Goal: Information Seeking & Learning: Learn about a topic

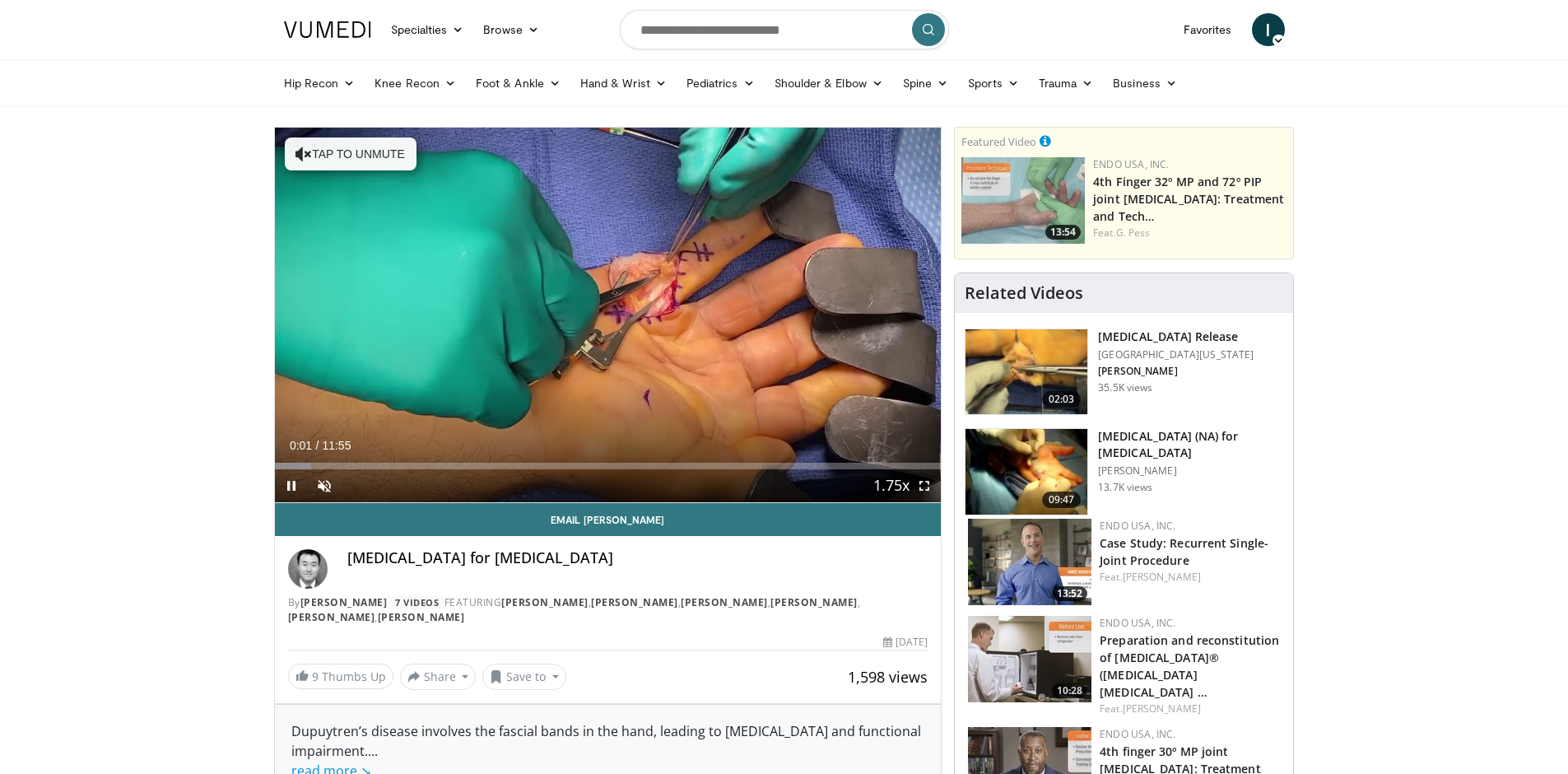
scroll to position [10, 0]
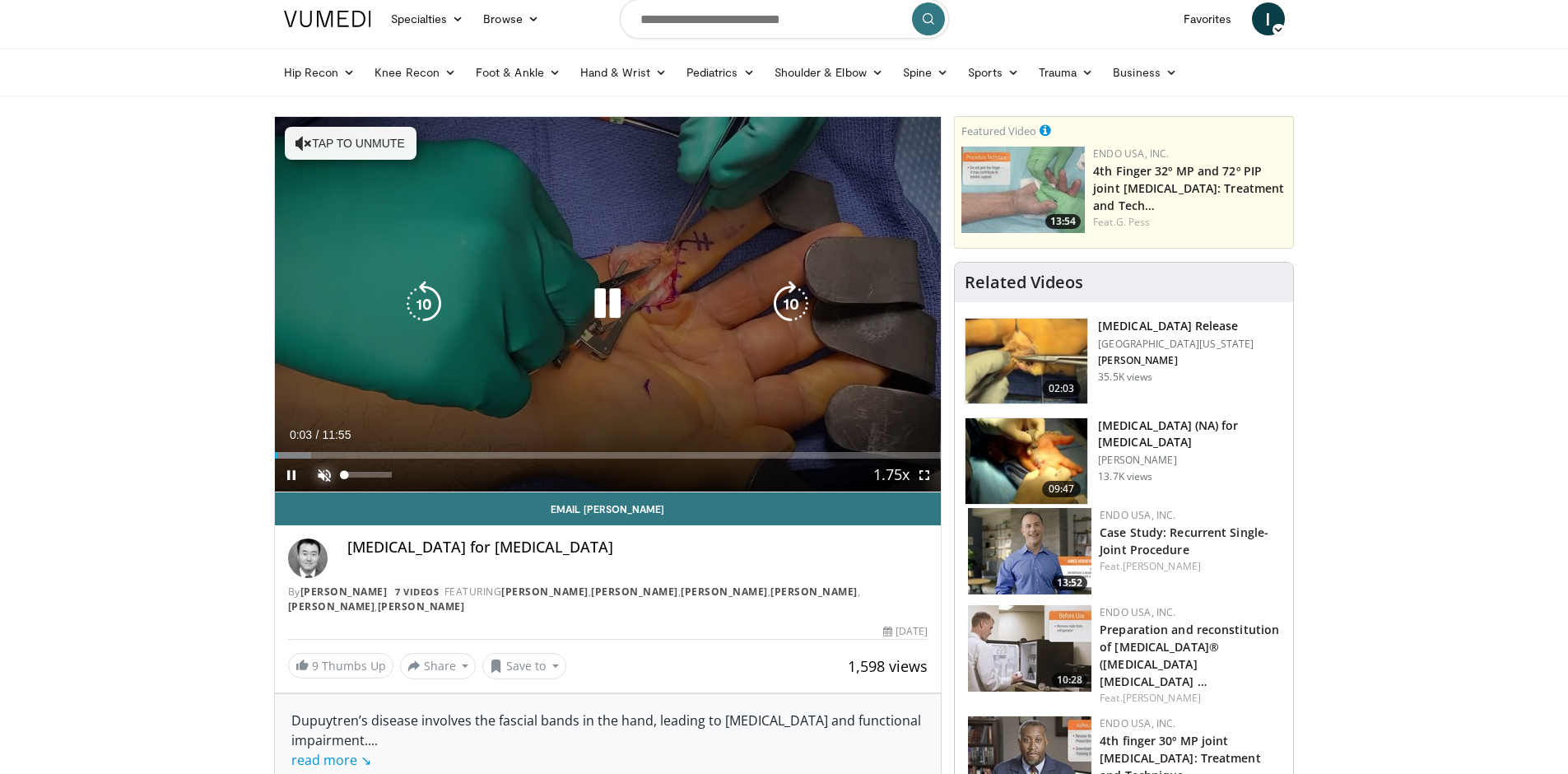
click at [325, 473] on span "Video Player" at bounding box center [324, 475] width 33 height 33
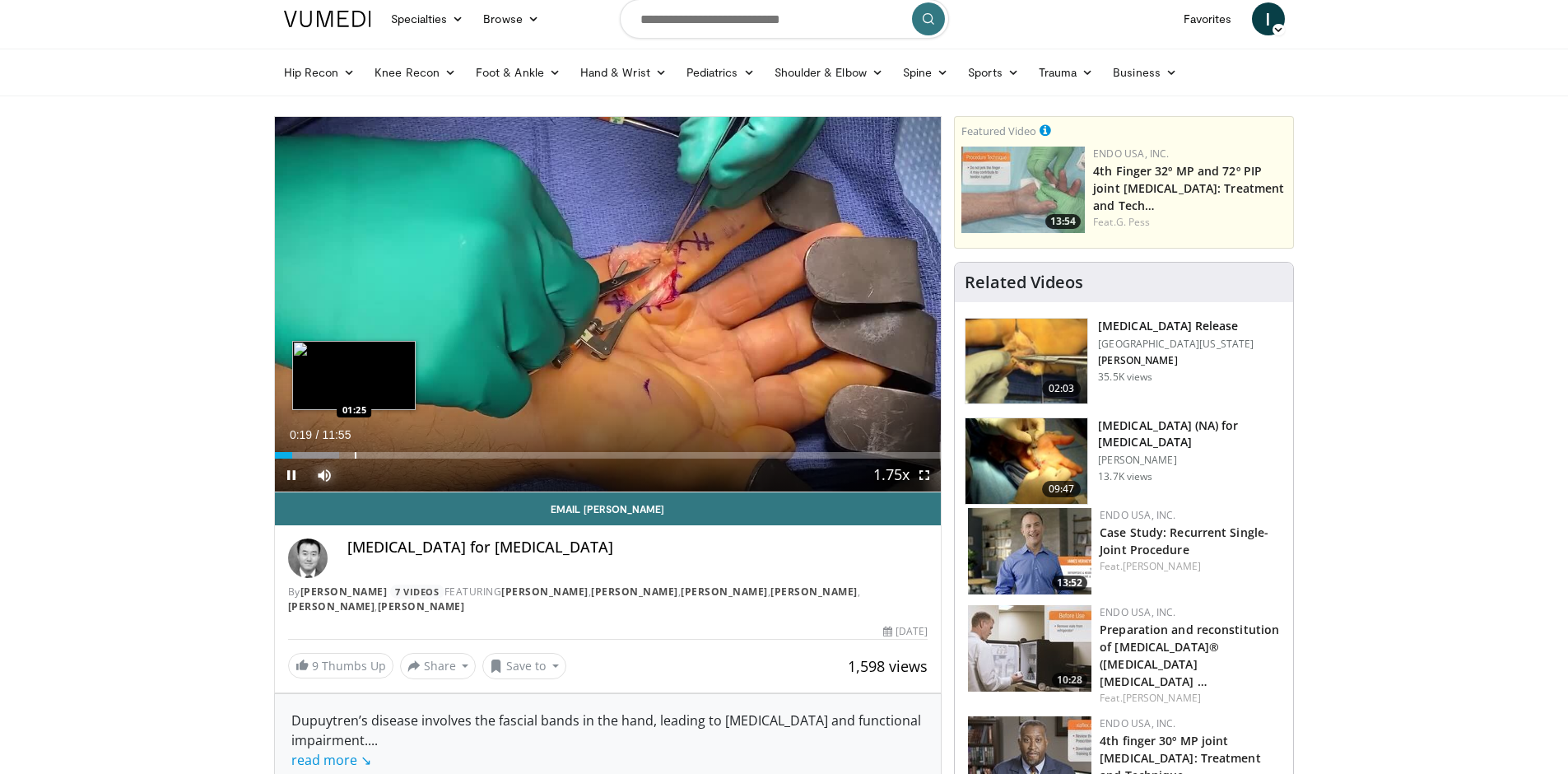
click at [354, 448] on div "Loaded : 9.69% 00:19 01:25" at bounding box center [608, 450] width 667 height 15
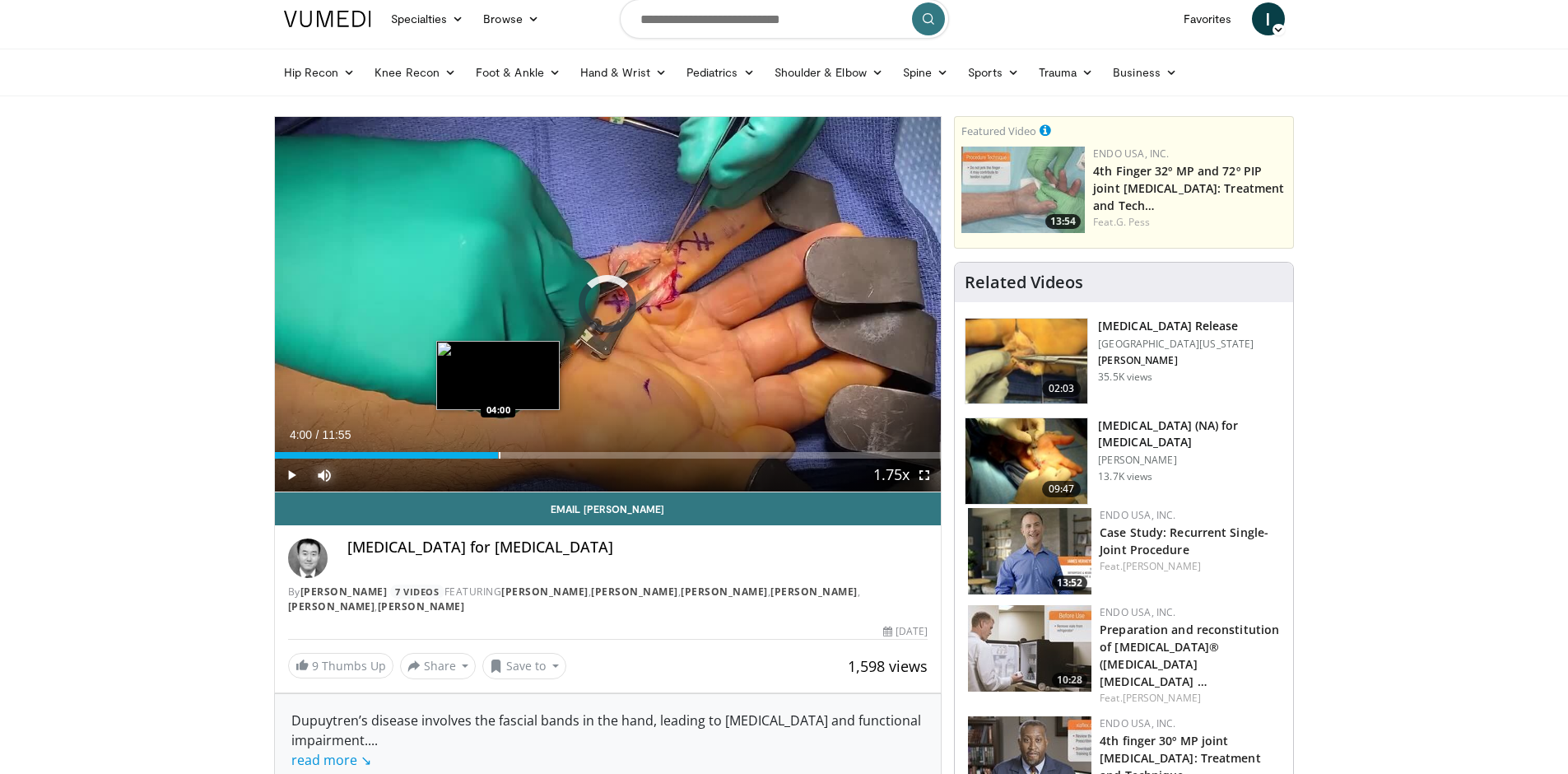
click at [499, 455] on div "Progress Bar" at bounding box center [500, 455] width 2 height 7
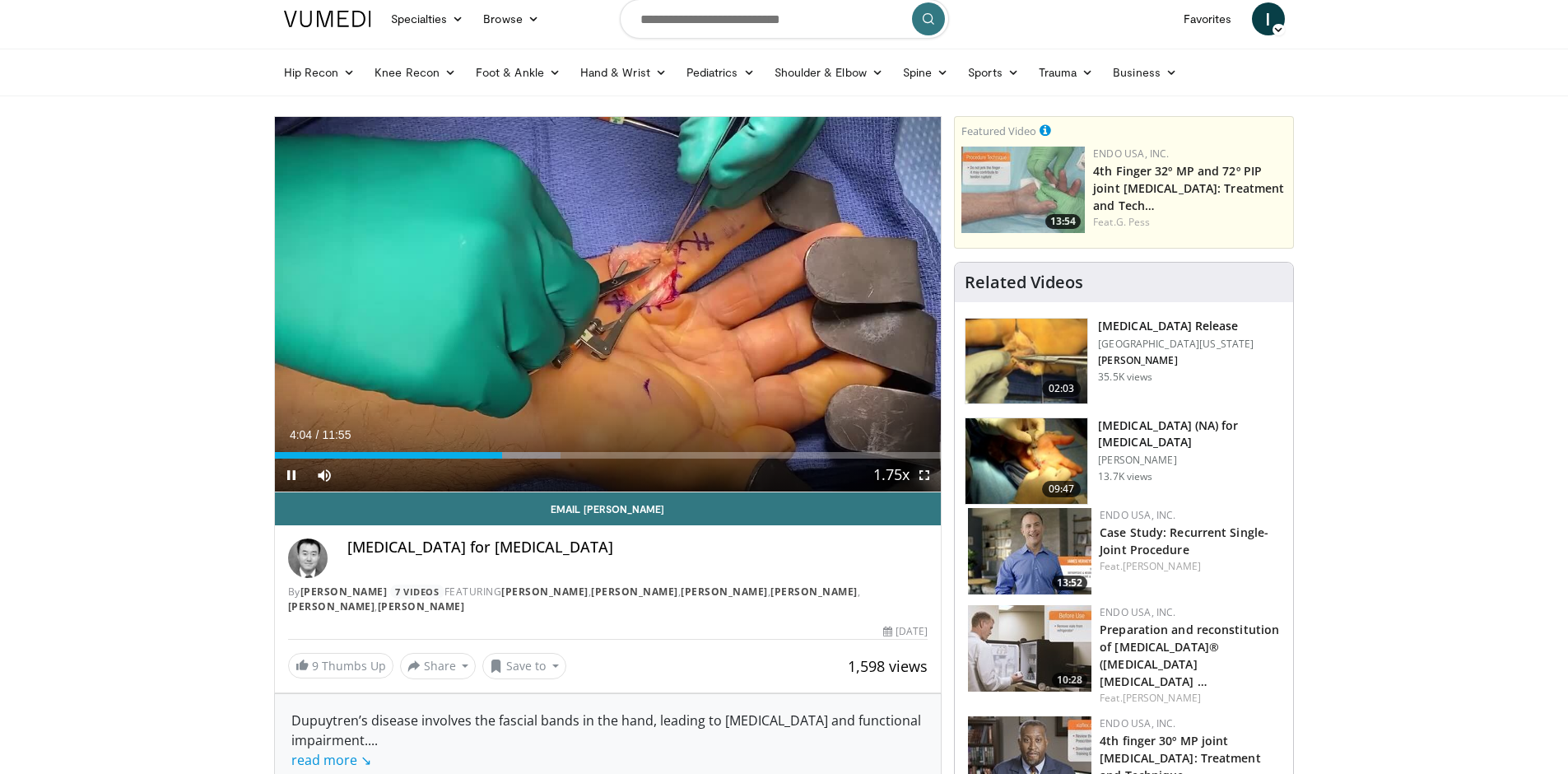
click at [918, 477] on span "Video Player" at bounding box center [924, 475] width 33 height 33
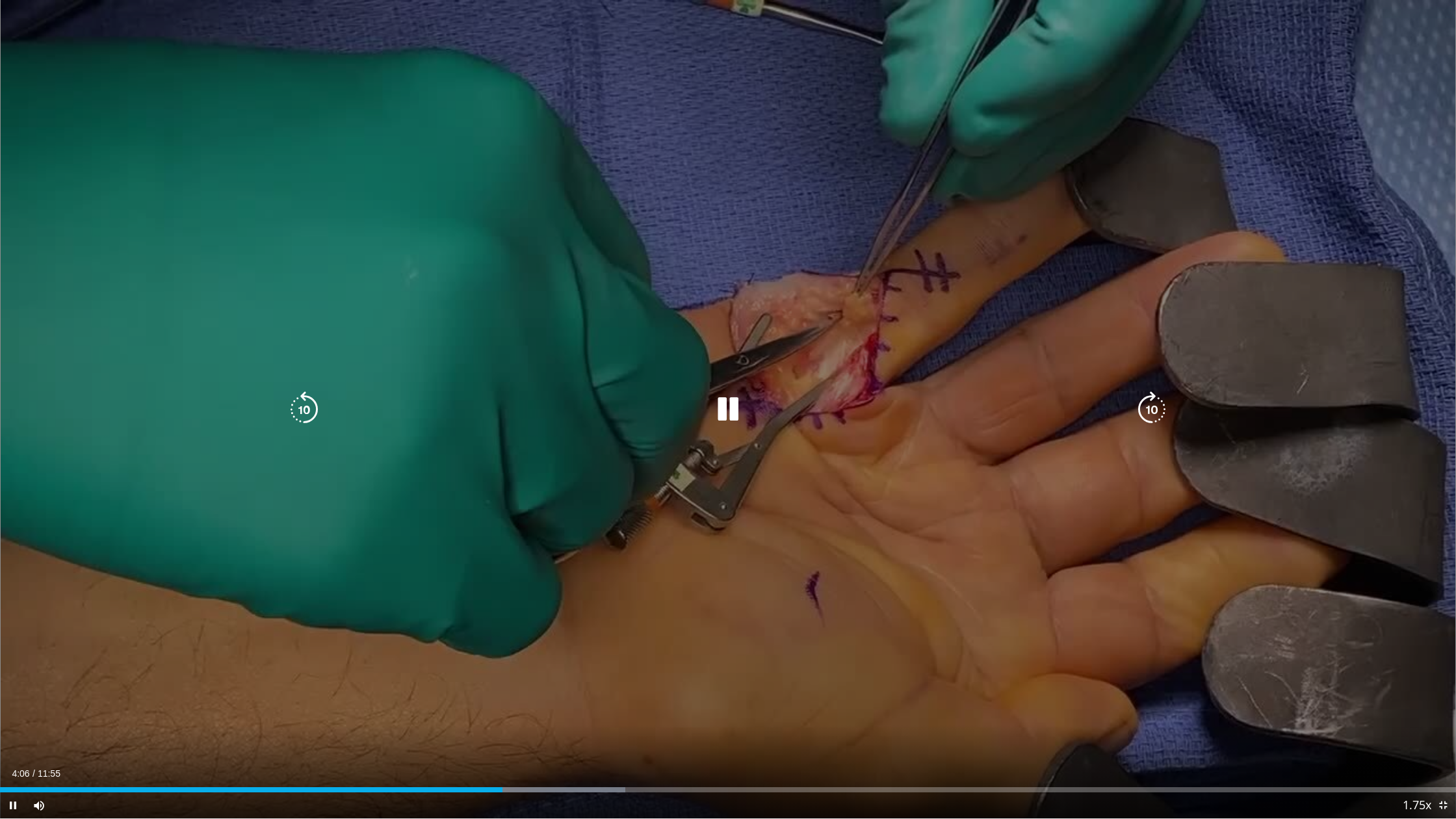
click at [736, 418] on icon "Video Player" at bounding box center [728, 410] width 37 height 37
click at [721, 417] on icon "Video Player" at bounding box center [728, 410] width 37 height 37
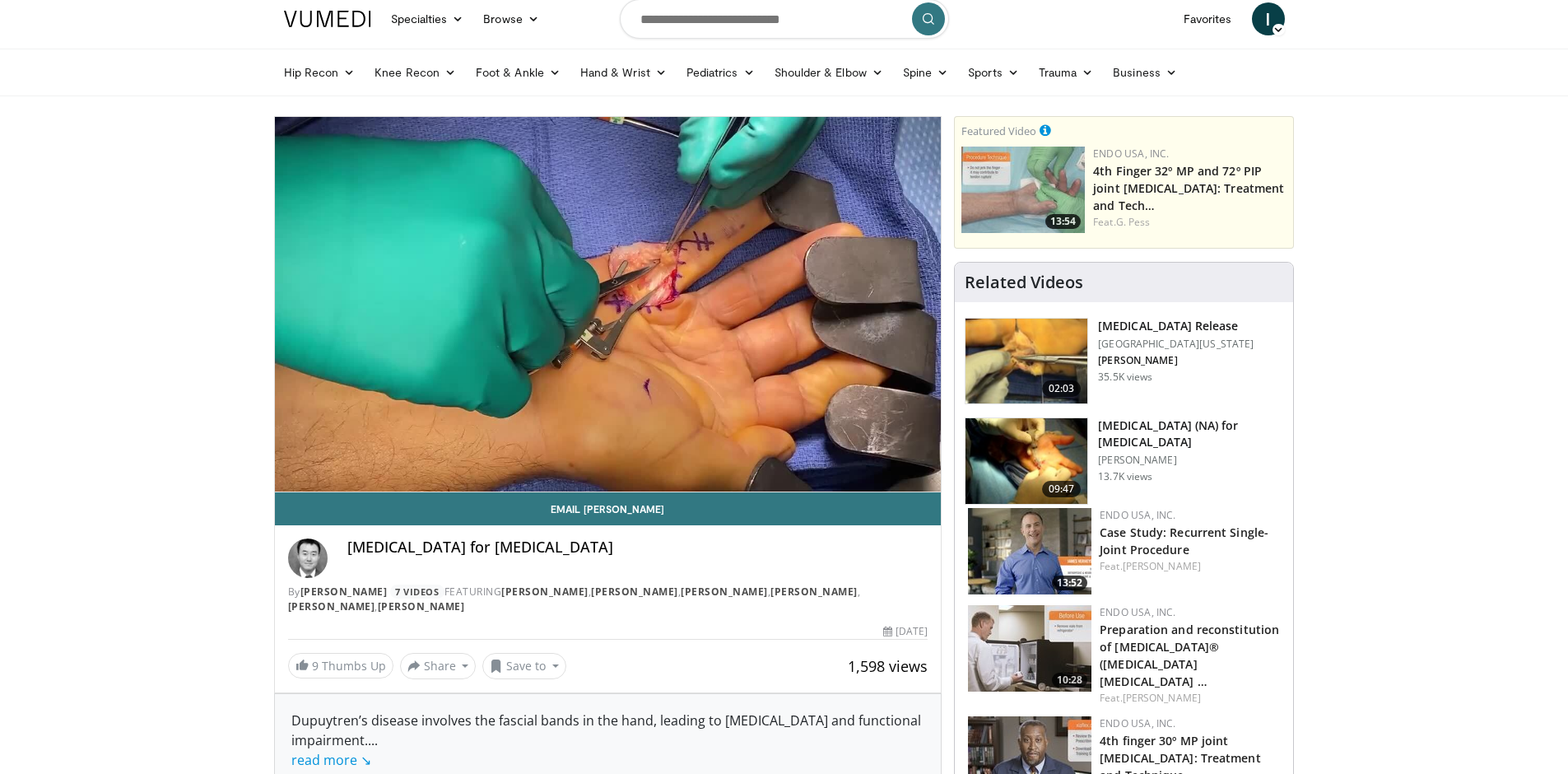
click at [1028, 368] on img at bounding box center [1027, 362] width 122 height 86
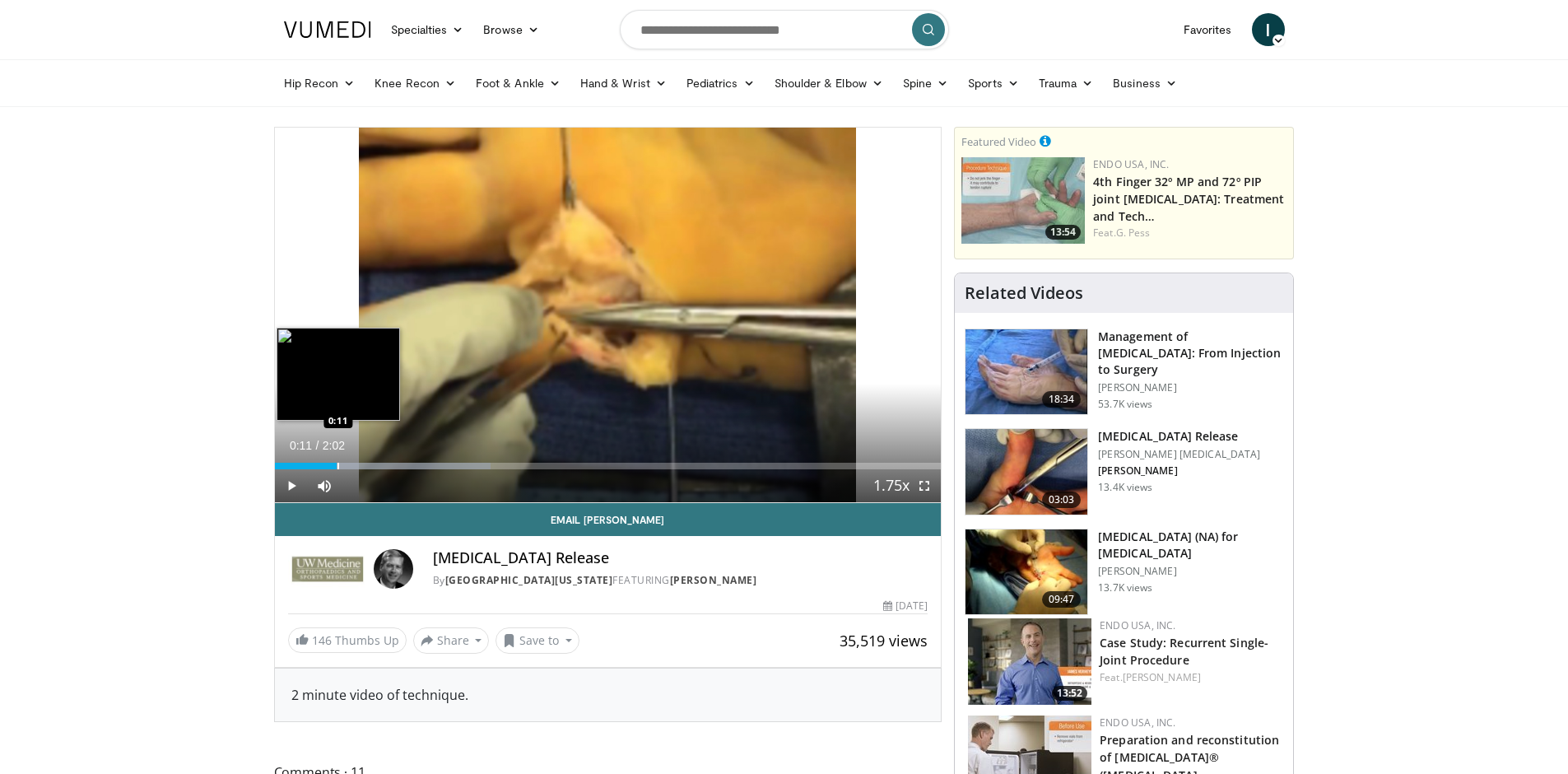
click at [337, 460] on div "Loaded : 32.47% 0:11 0:11" at bounding box center [608, 461] width 667 height 15
click at [331, 463] on div "Progress Bar" at bounding box center [332, 466] width 2 height 7
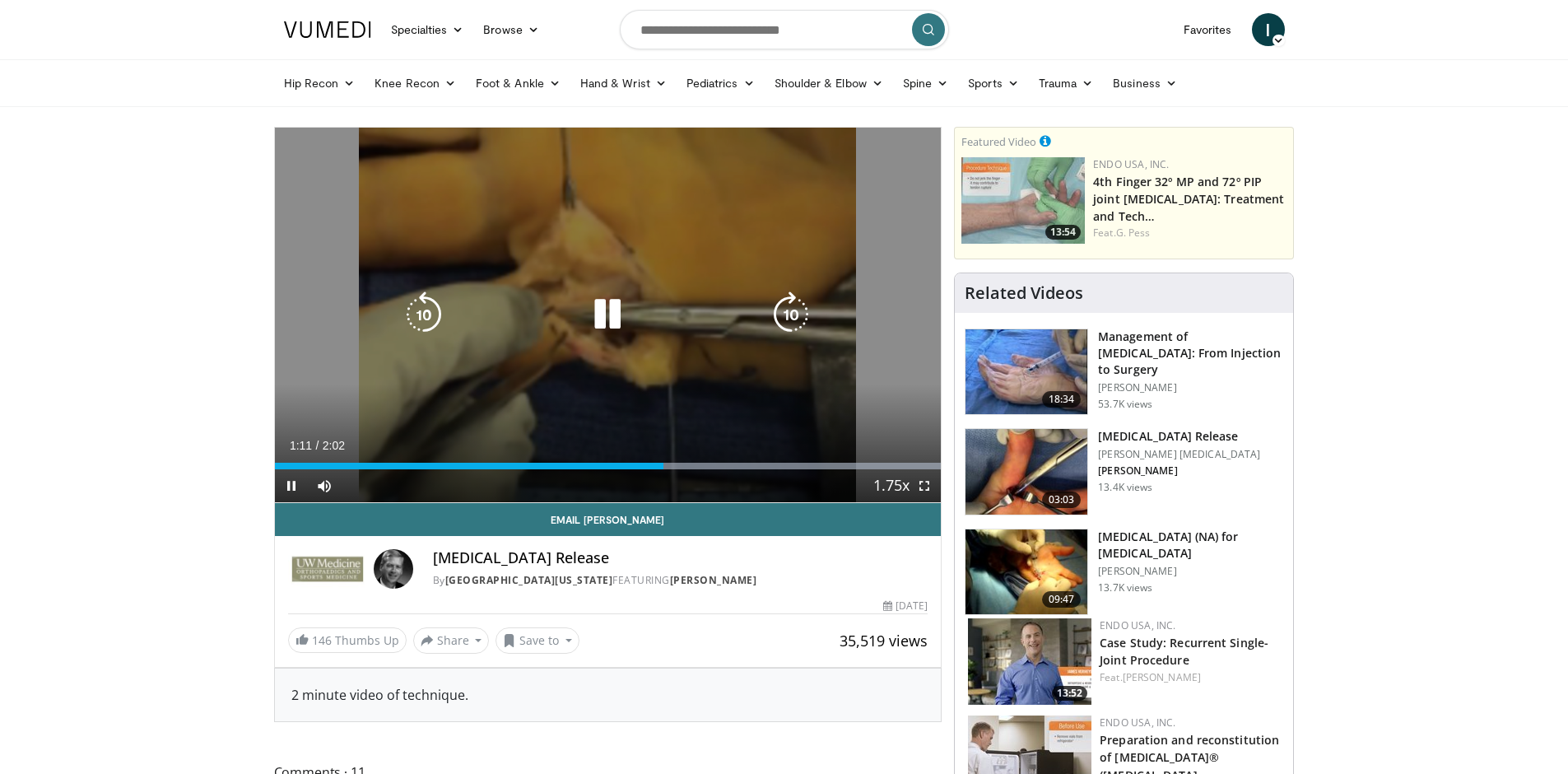
click at [613, 323] on icon "Video Player" at bounding box center [607, 314] width 46 height 46
click at [612, 320] on icon "Video Player" at bounding box center [607, 314] width 46 height 46
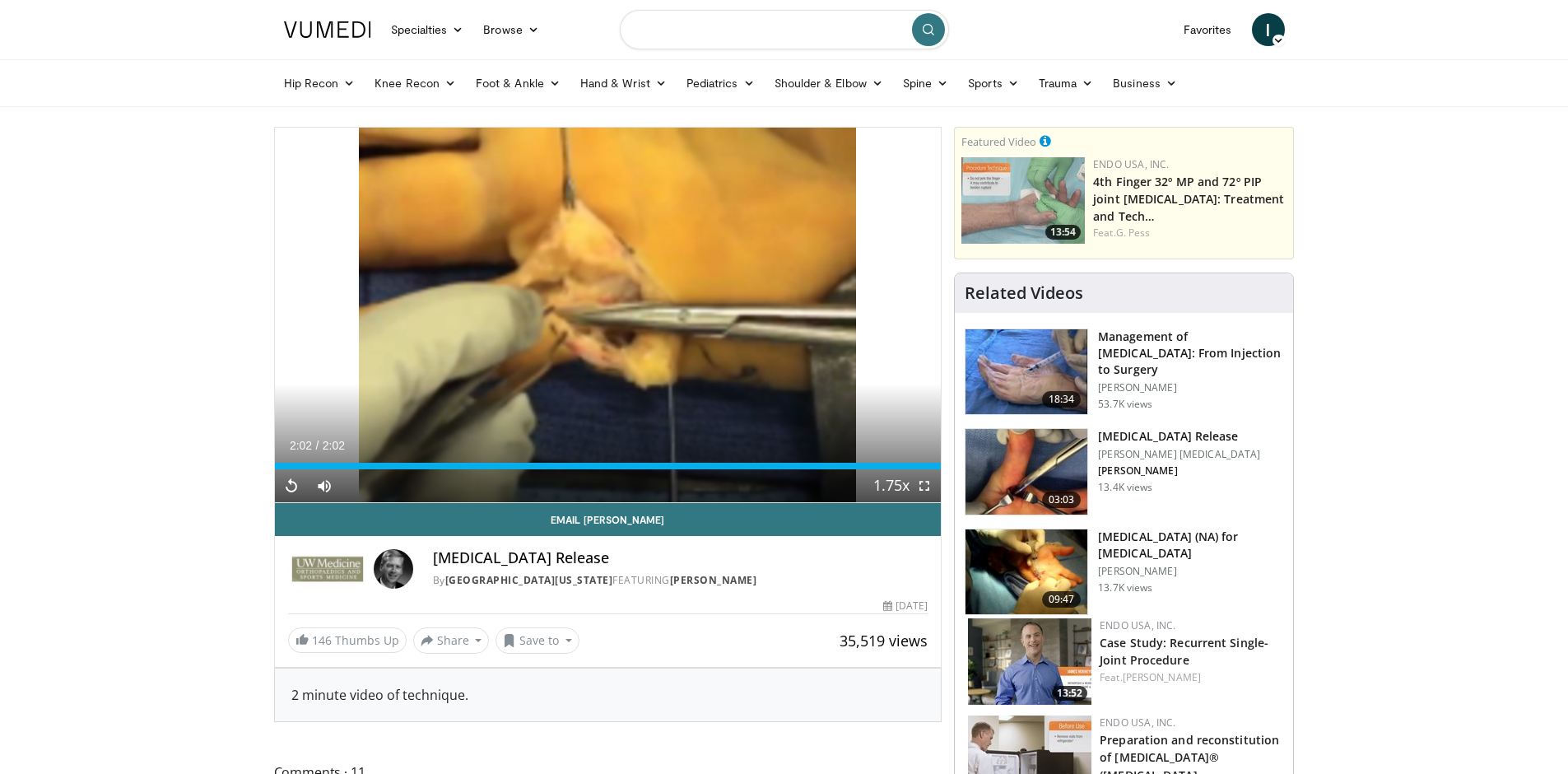
click at [757, 40] on input "Search topics, interventions" at bounding box center [784, 29] width 329 height 40
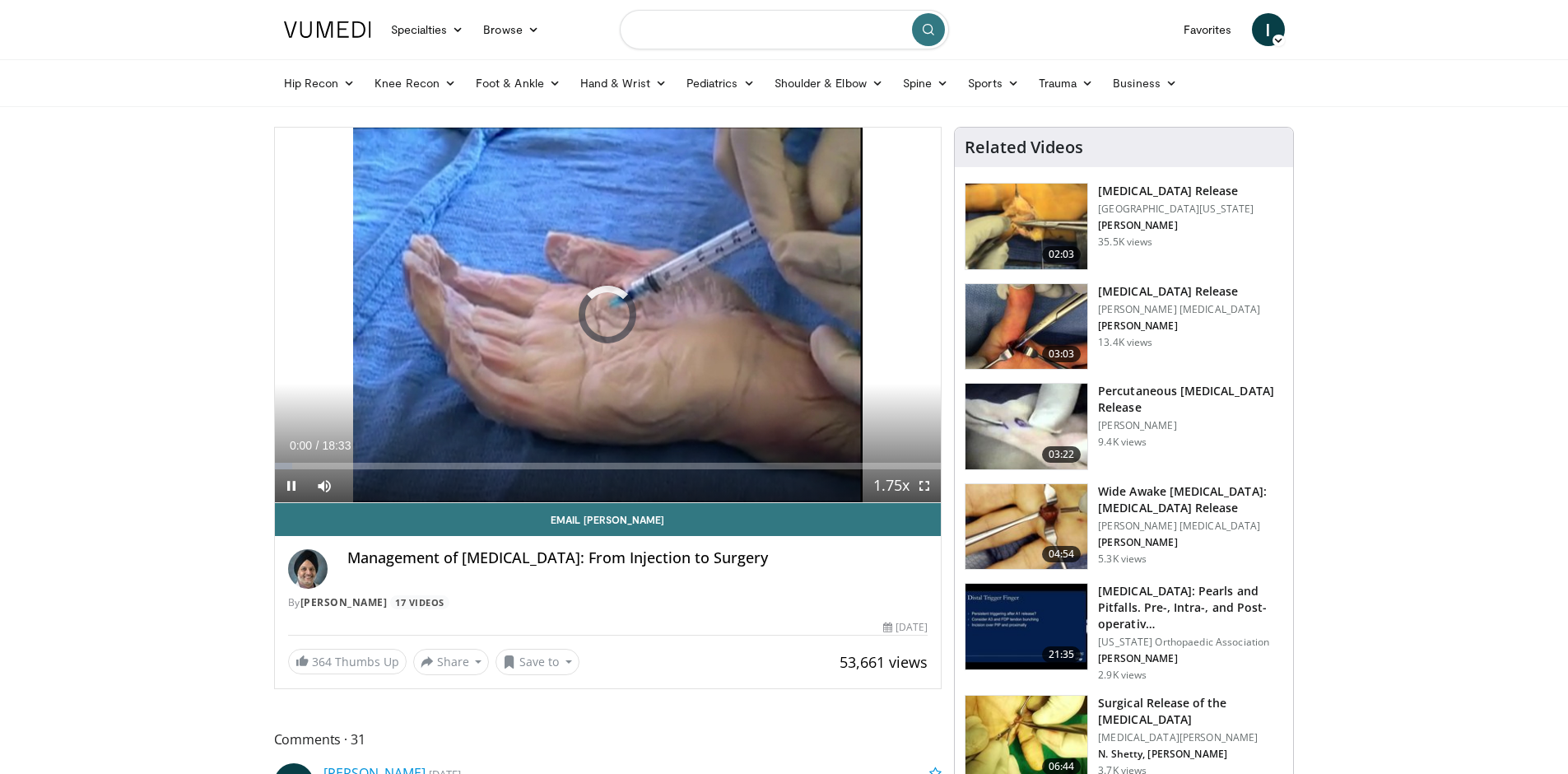
click at [757, 37] on input "Search topics, interventions" at bounding box center [784, 29] width 329 height 40
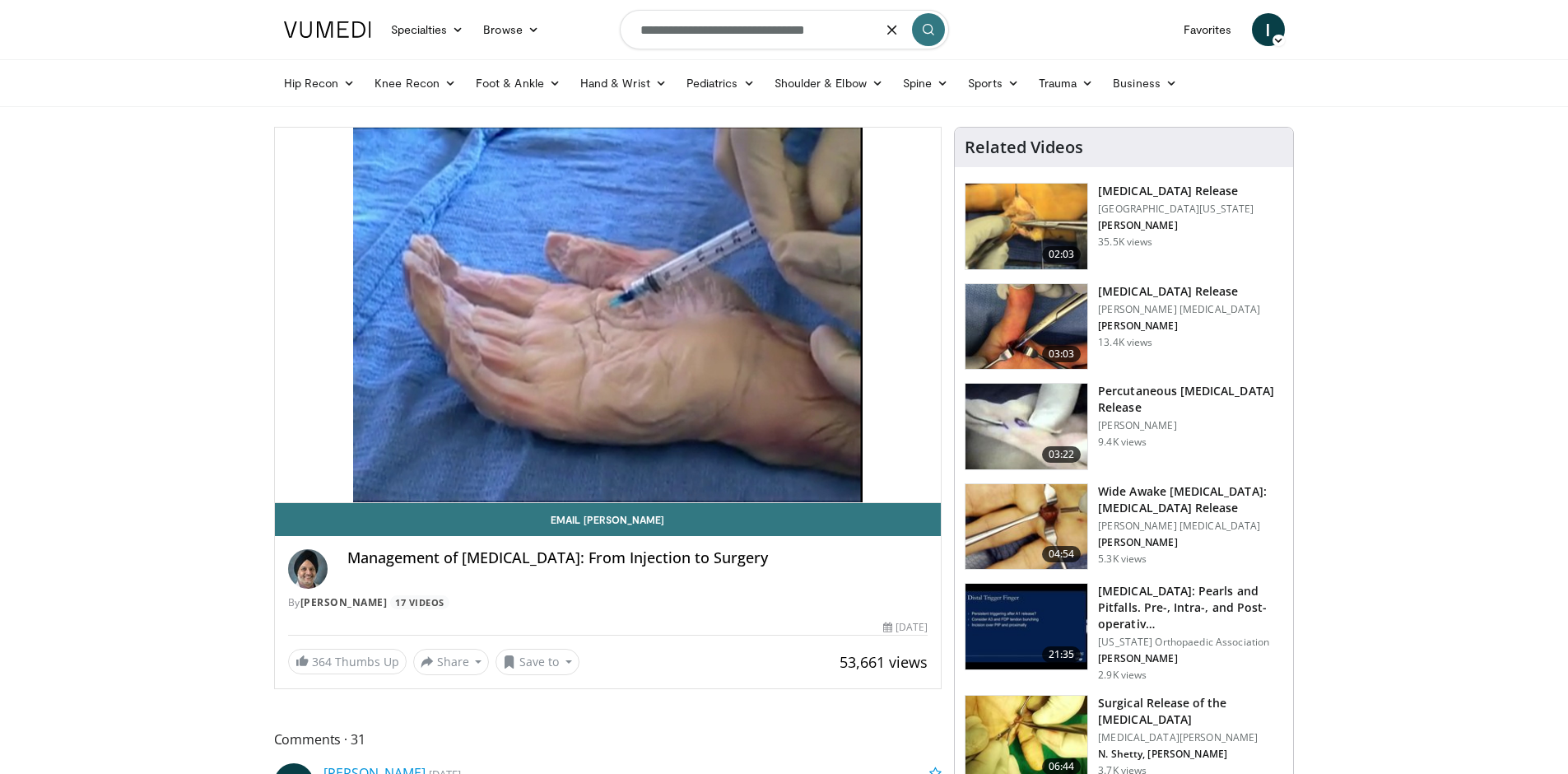
type input "**********"
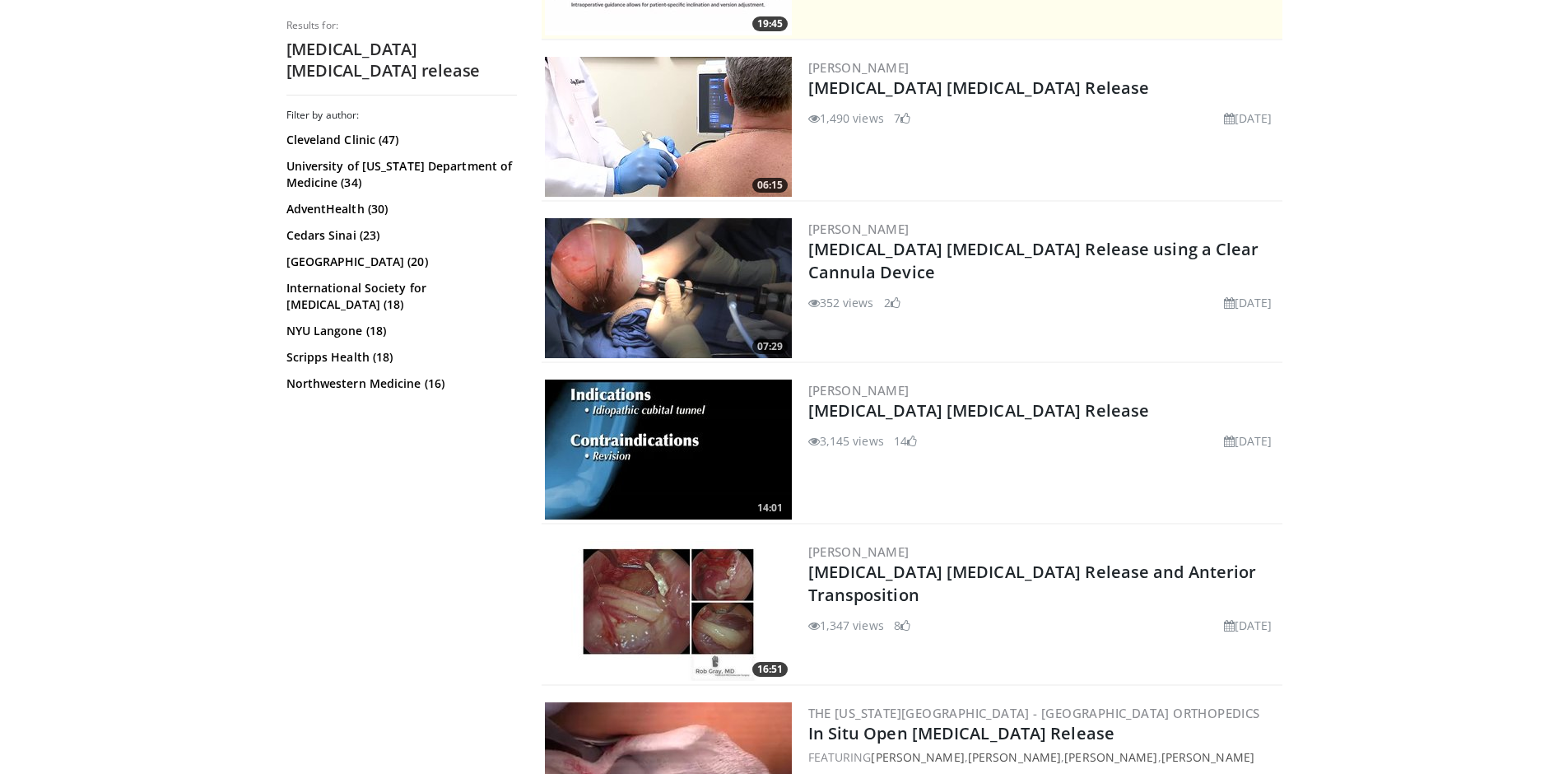
scroll to position [451, 0]
click at [666, 329] on img at bounding box center [668, 289] width 247 height 140
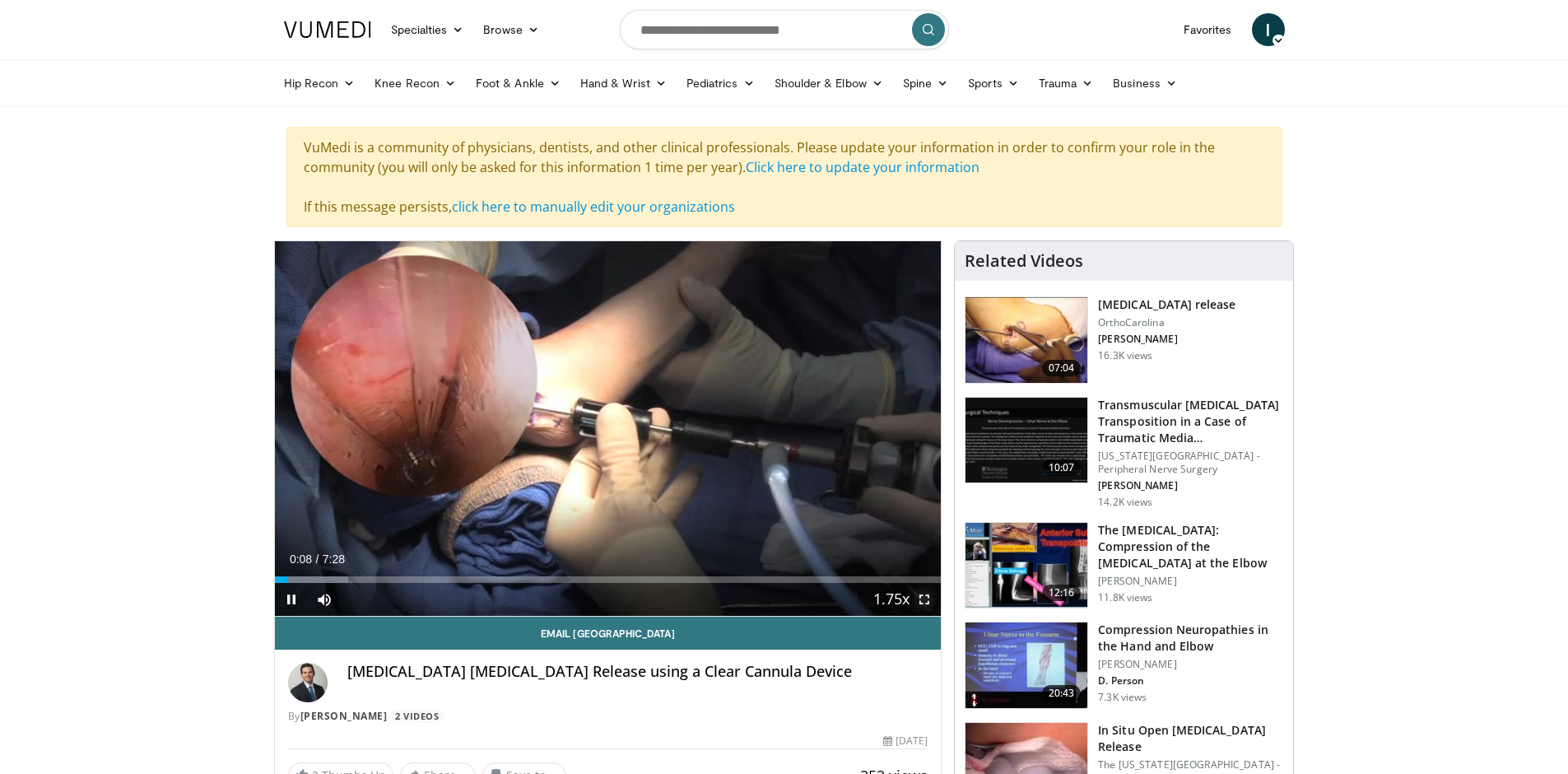
click at [919, 605] on span "Video Player" at bounding box center [924, 599] width 33 height 33
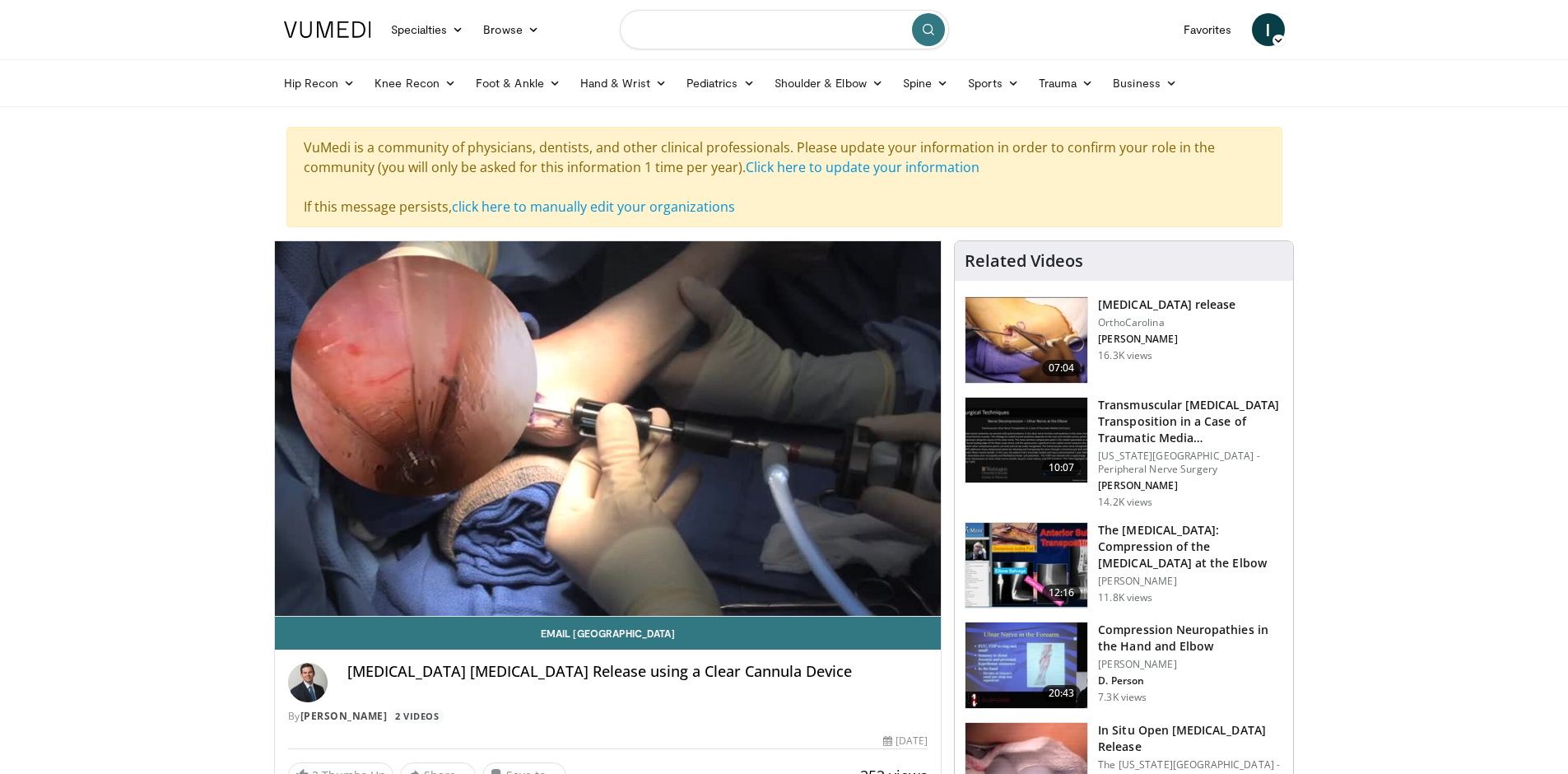
click at [810, 30] on input "Search topics, interventions" at bounding box center [784, 29] width 329 height 40
type input "**********"
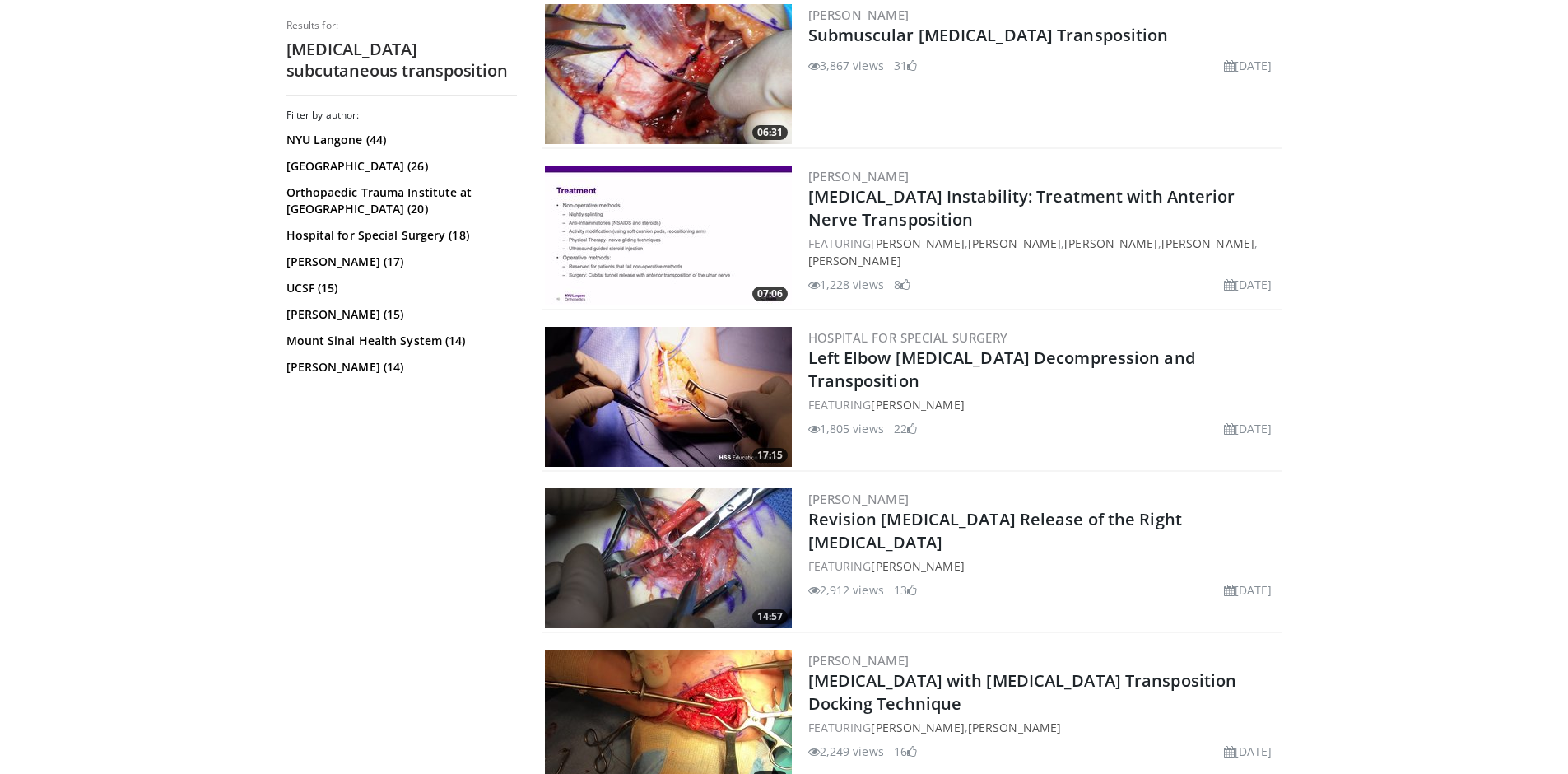
scroll to position [501, 0]
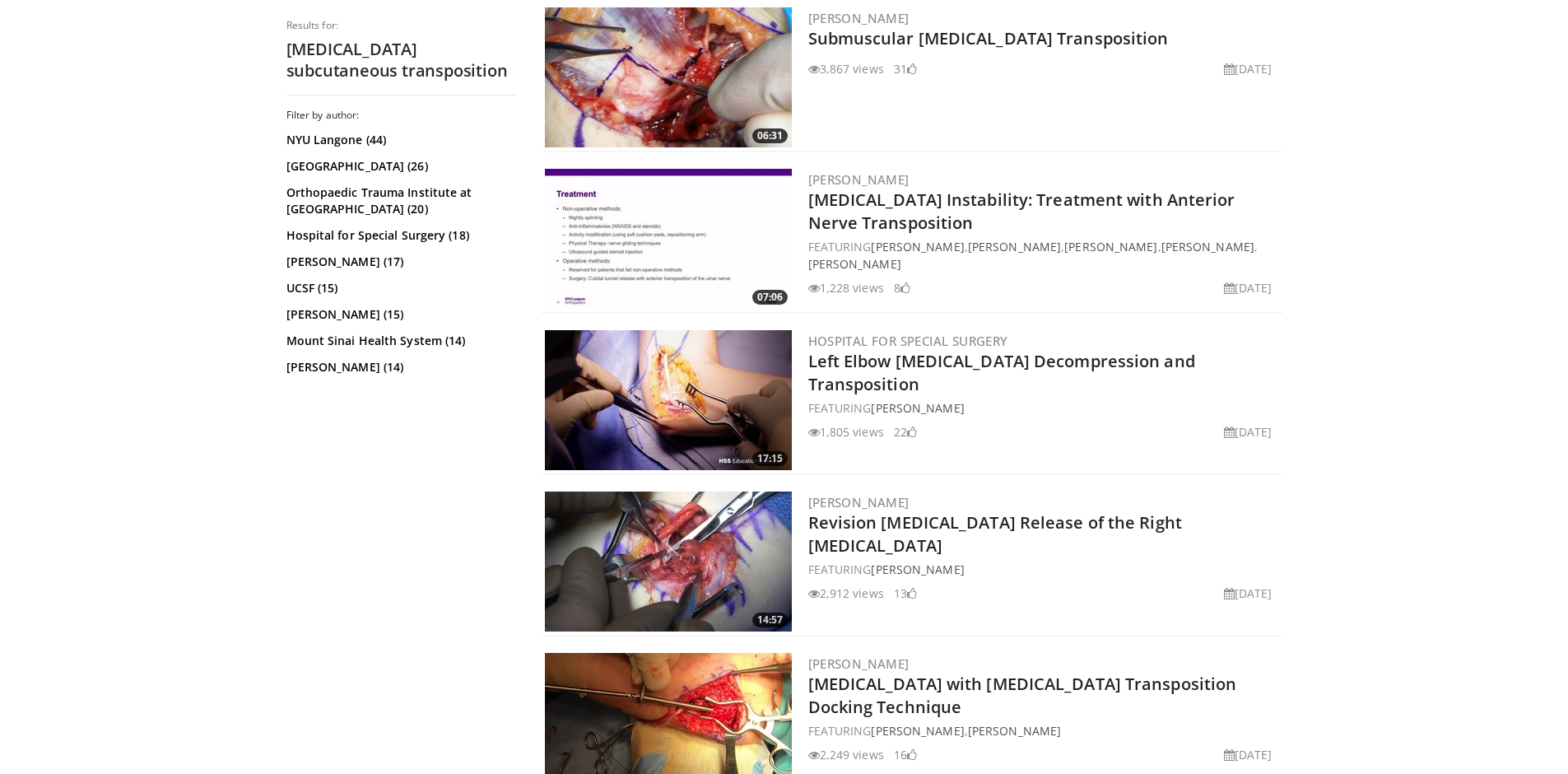
click at [711, 385] on img at bounding box center [668, 399] width 247 height 140
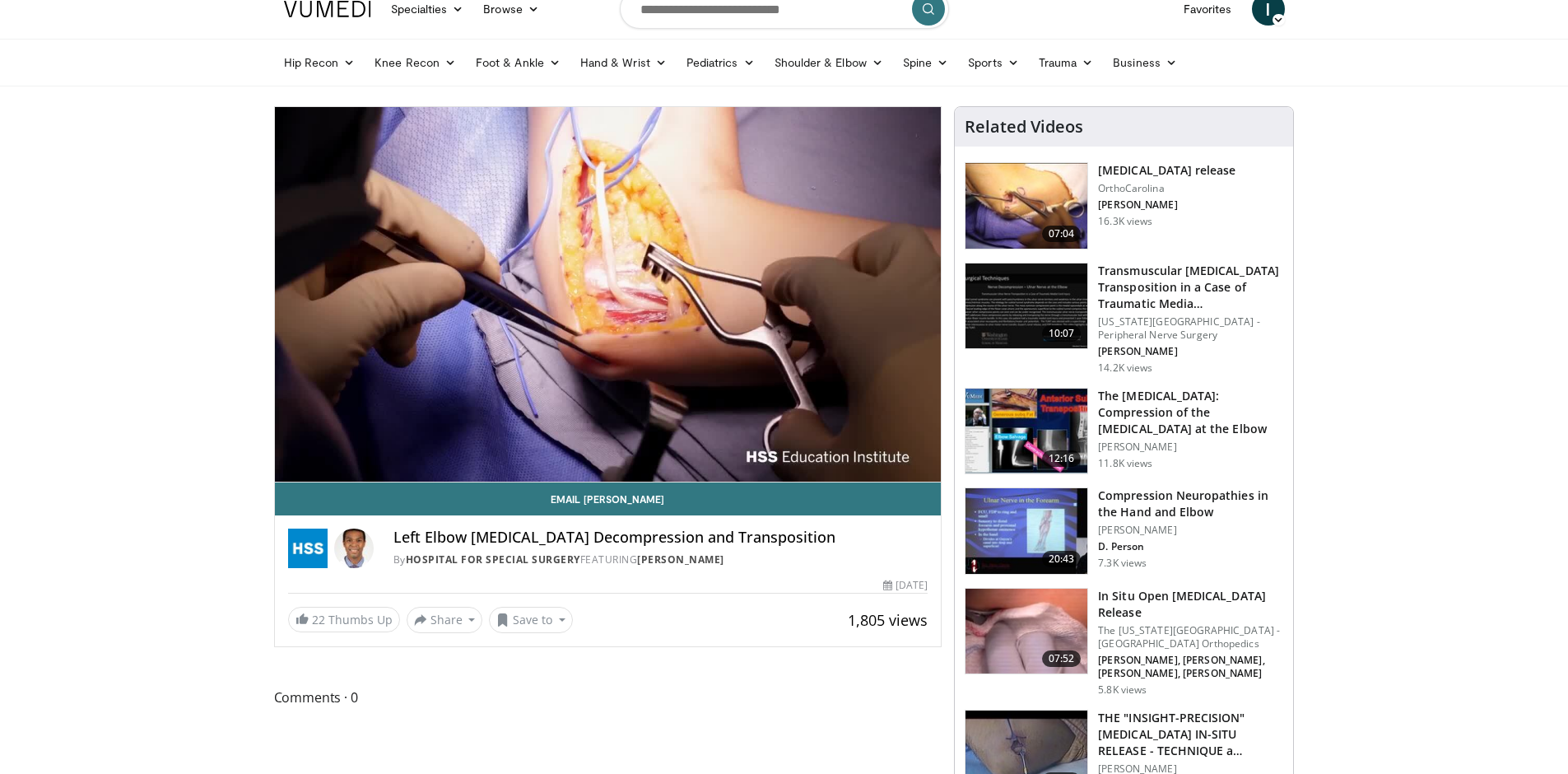
scroll to position [15, 0]
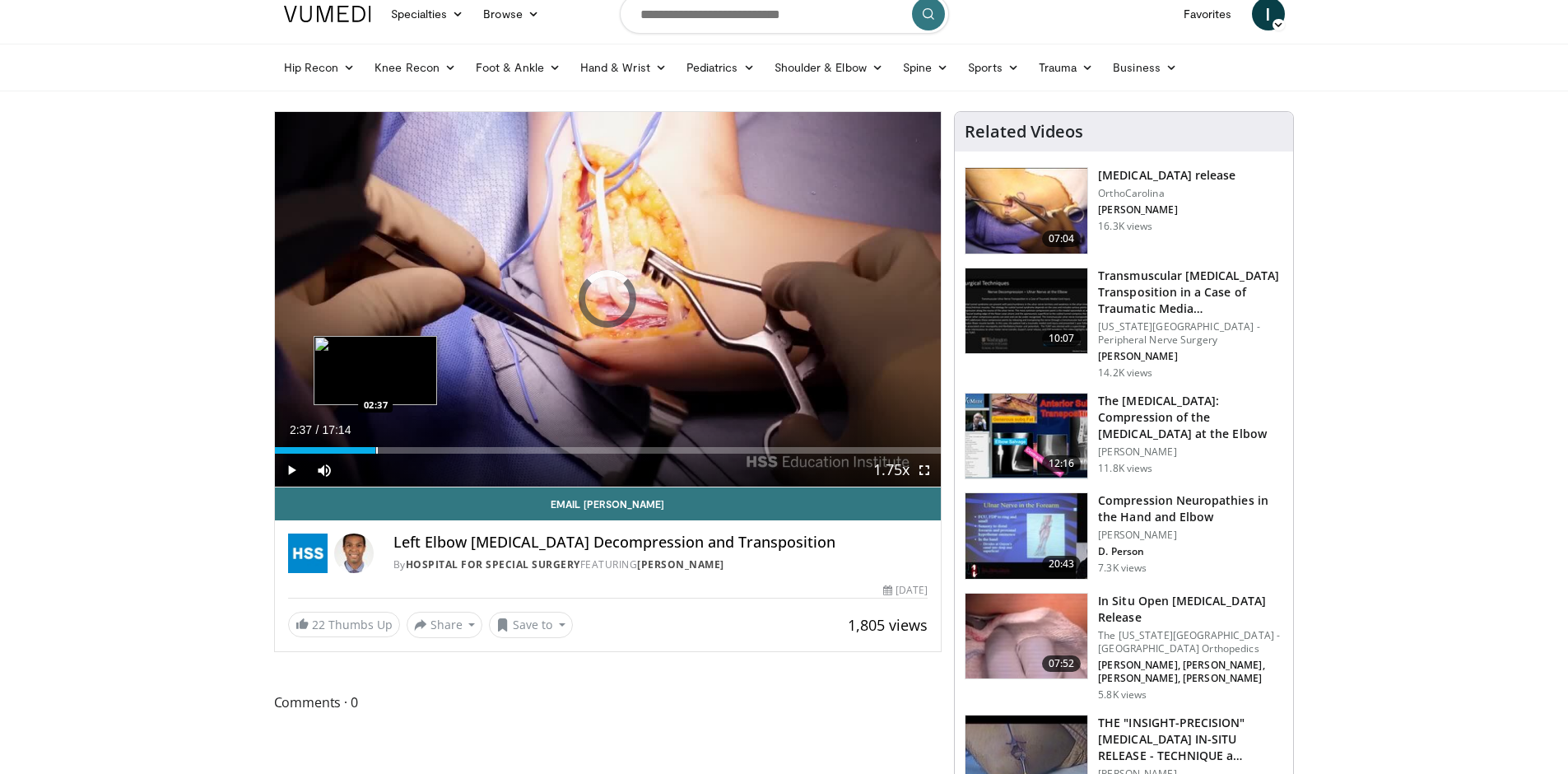
click at [376, 448] on div "Progress Bar" at bounding box center [377, 450] width 2 height 7
click at [923, 472] on span "Video Player" at bounding box center [924, 470] width 33 height 33
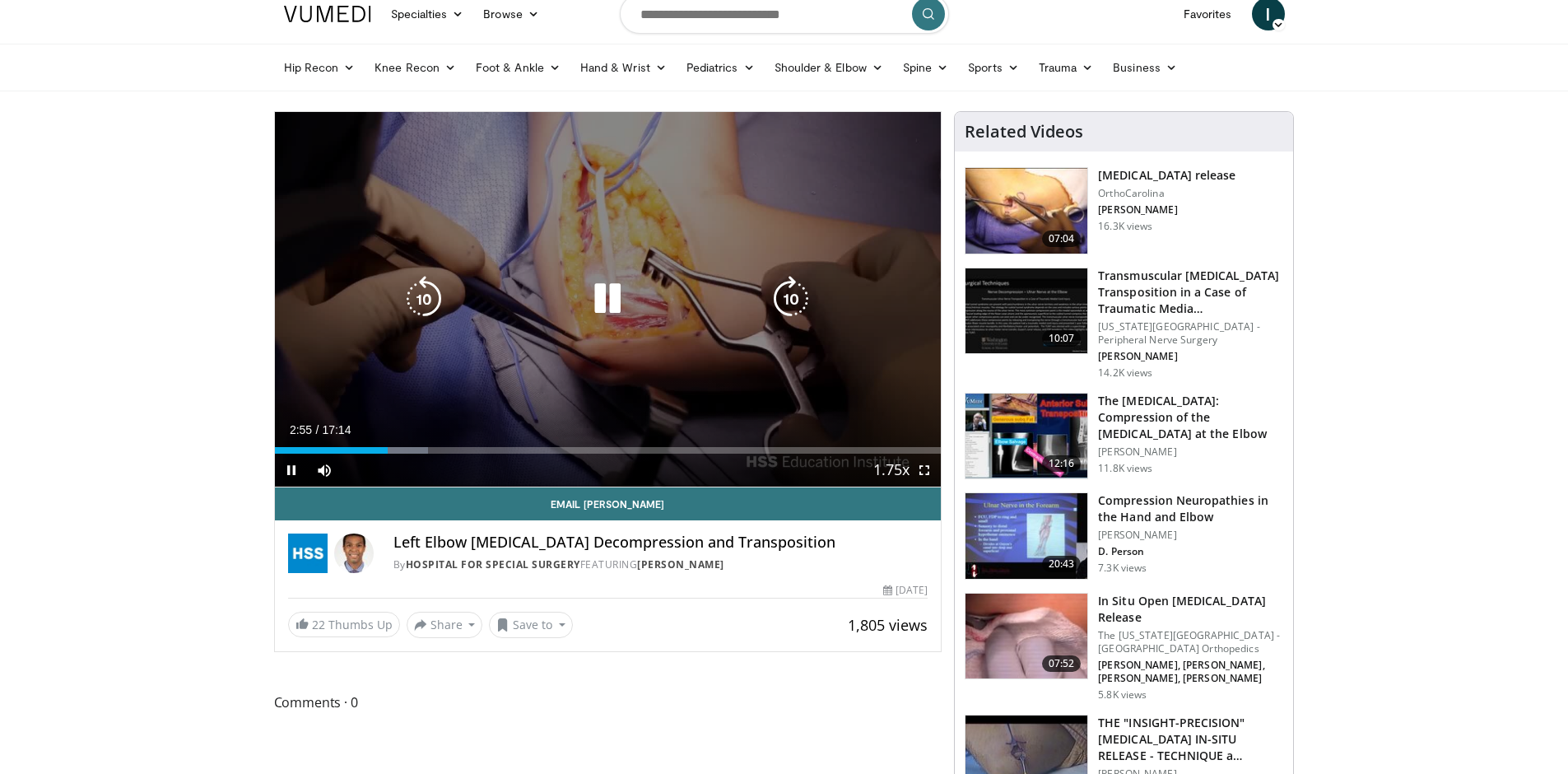
click at [628, 277] on div "10 seconds Tap to unmute" at bounding box center [608, 299] width 667 height 375
click at [627, 301] on icon "Video Player" at bounding box center [607, 299] width 46 height 46
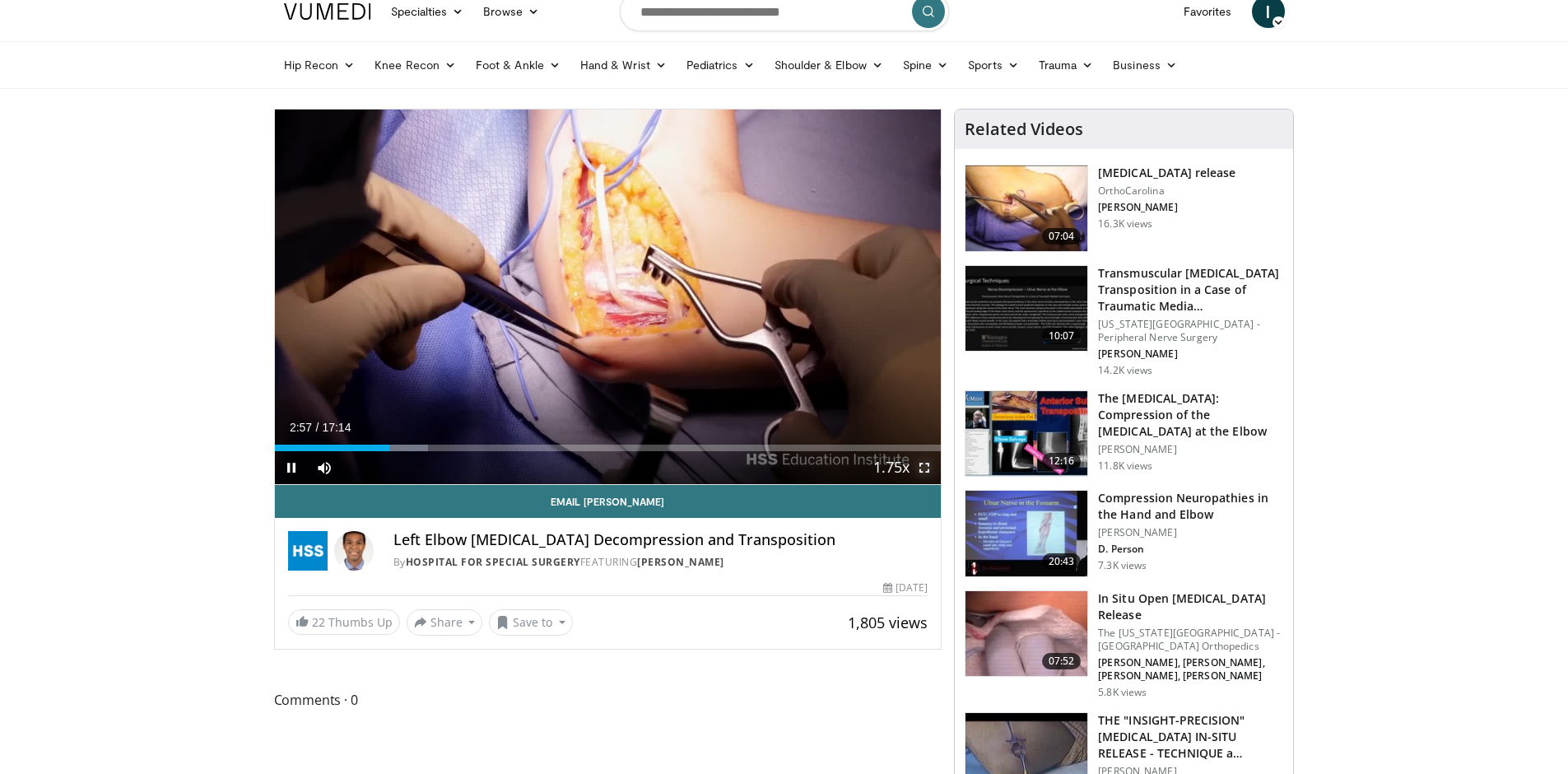
click at [928, 480] on span "Video Player" at bounding box center [924, 467] width 33 height 33
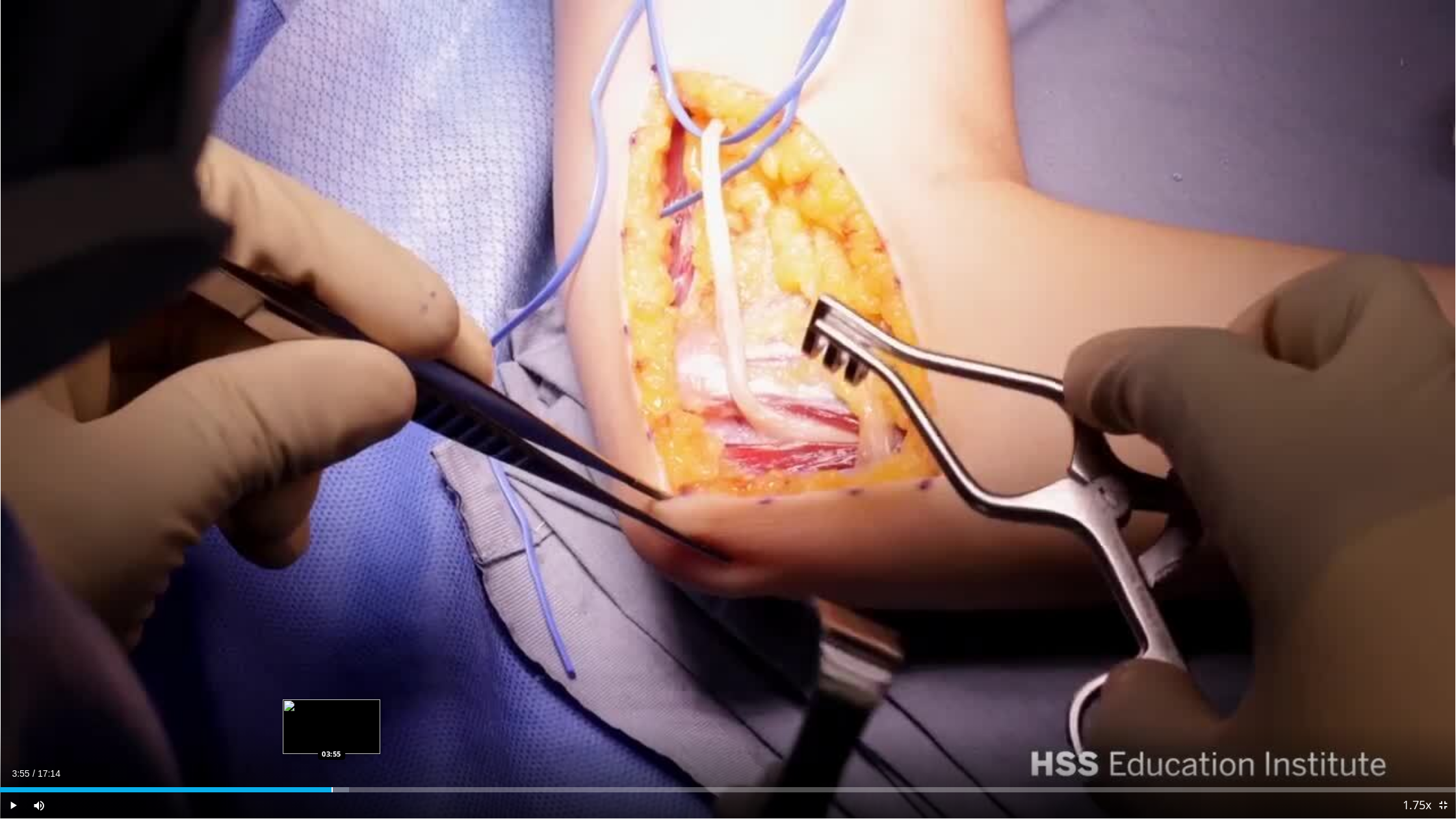
click at [332, 611] on div "Progress Bar" at bounding box center [332, 790] width 1 height 5
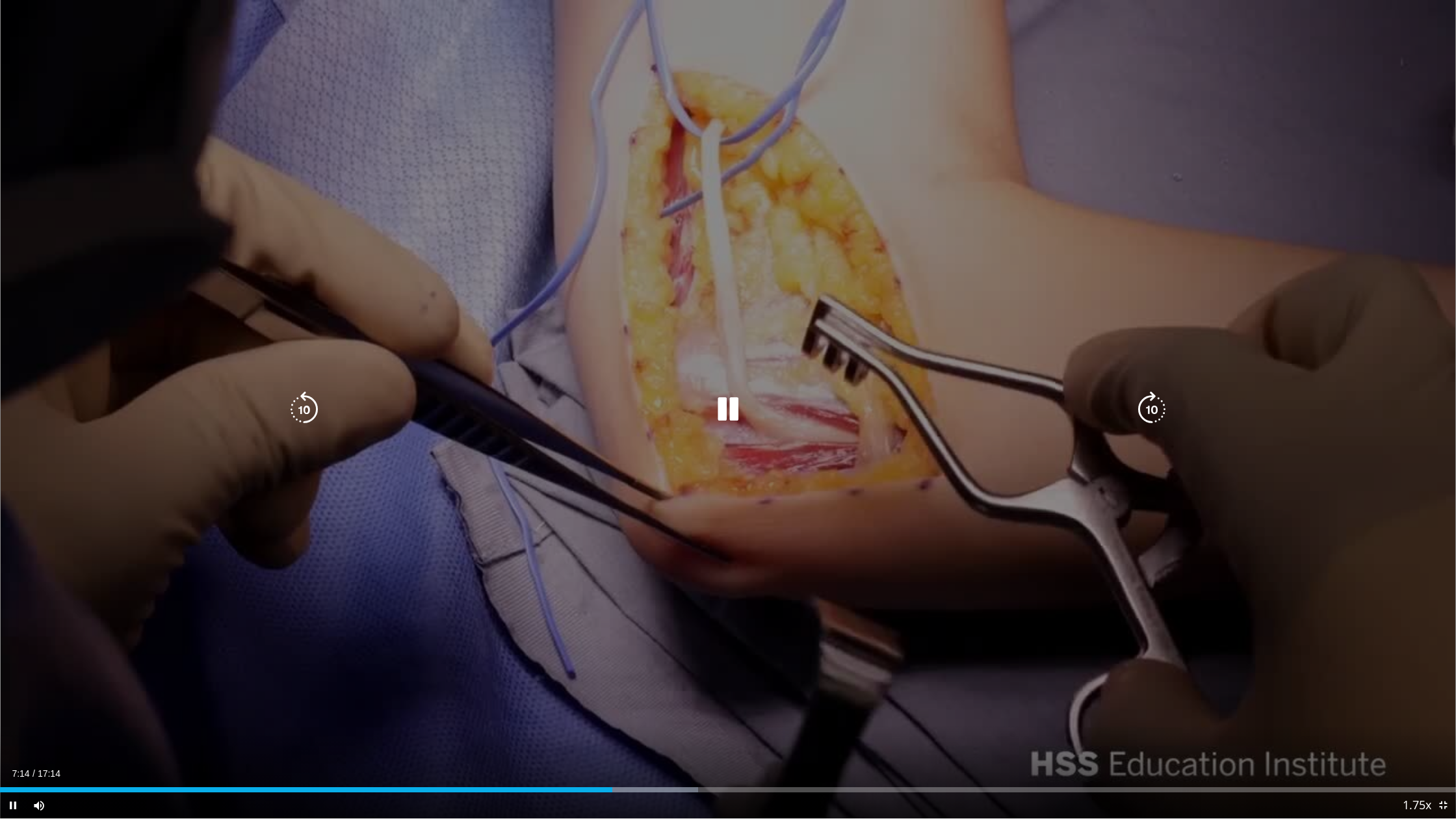
click at [750, 406] on div "Video Player" at bounding box center [728, 409] width 874 height 26
click at [729, 409] on icon "Video Player" at bounding box center [728, 410] width 37 height 37
click at [779, 358] on div "10 seconds Tap to unmute" at bounding box center [728, 409] width 1456 height 818
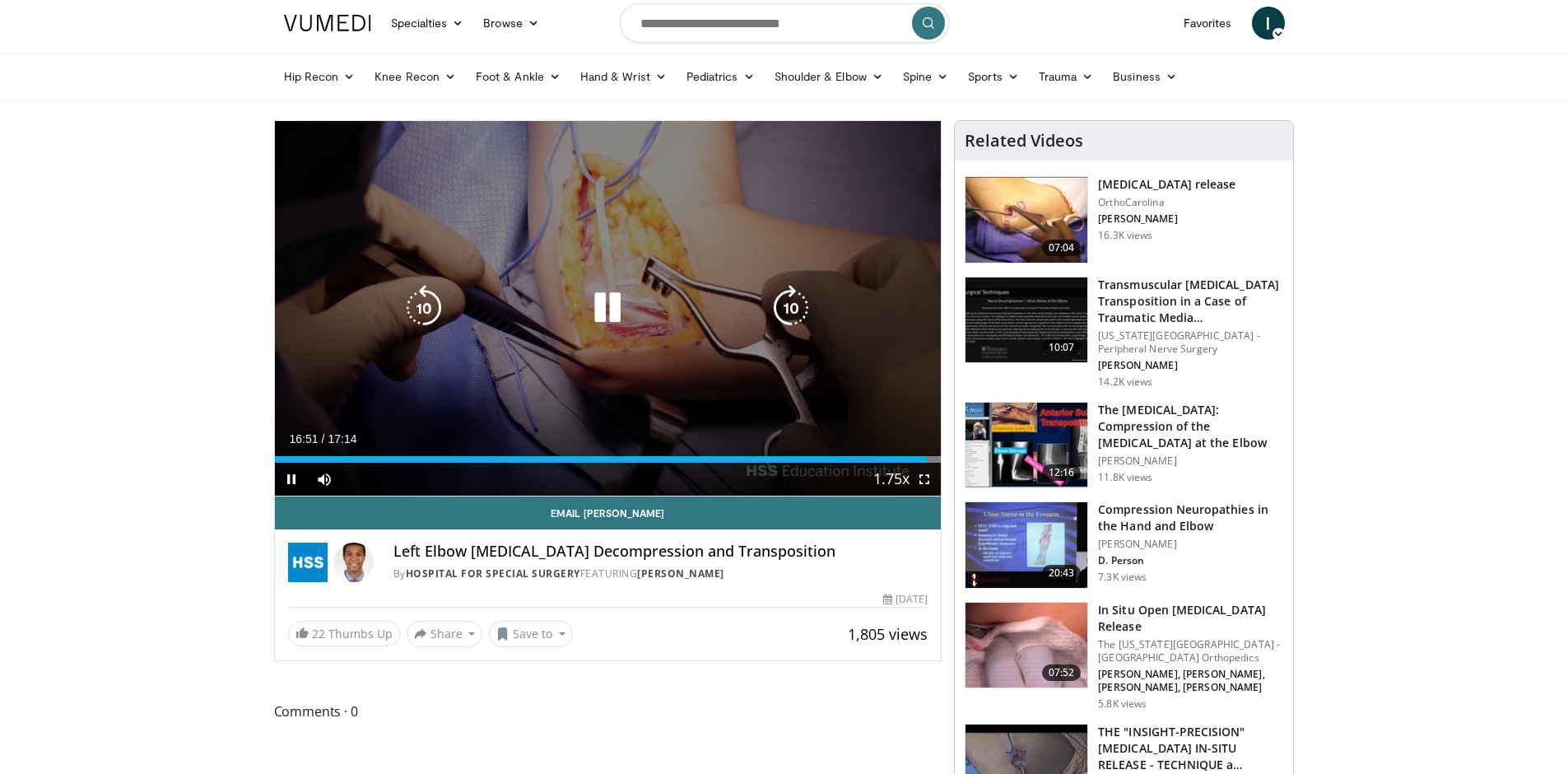
scroll to position [0, 0]
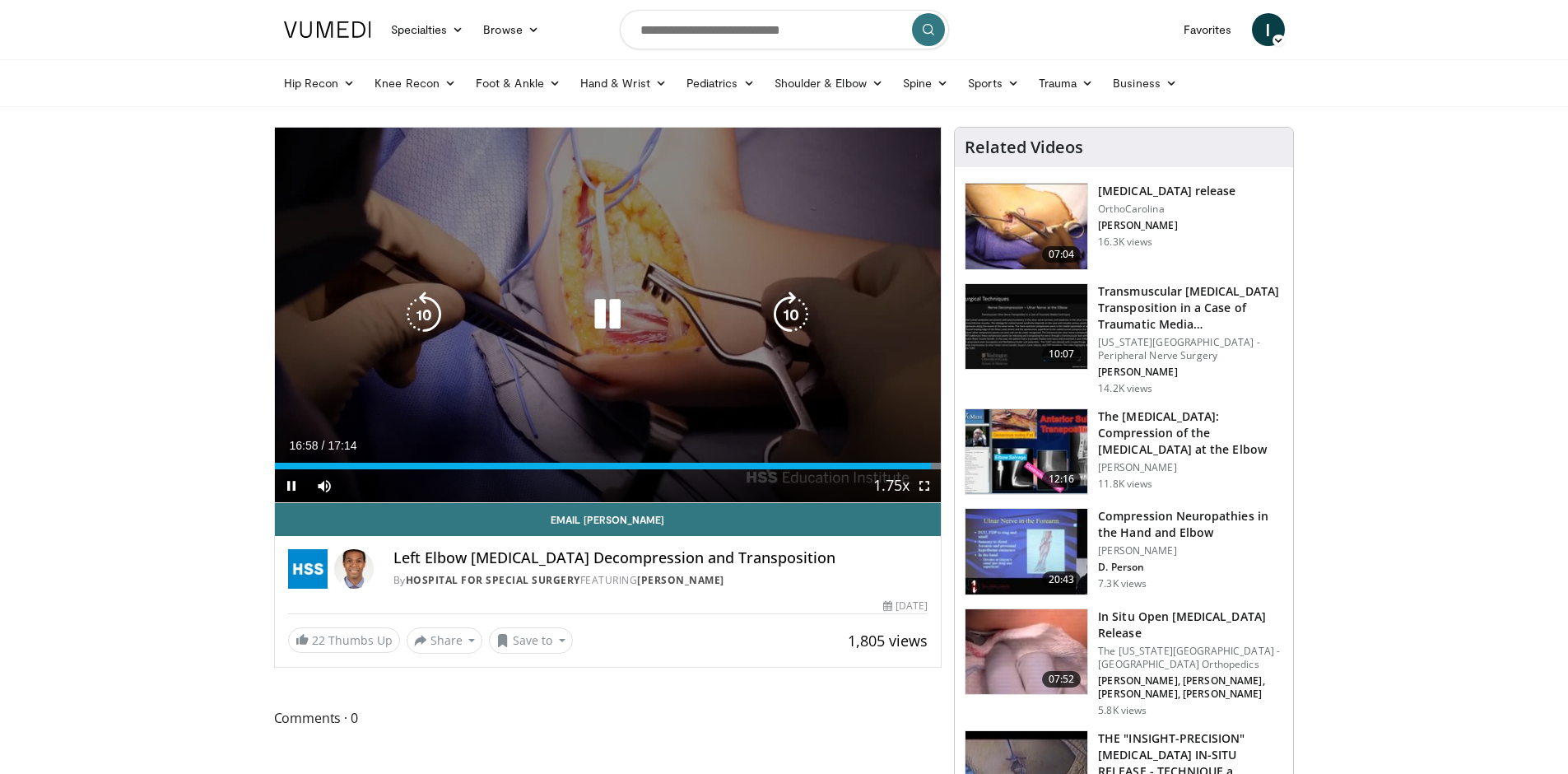
click at [617, 314] on icon "Video Player" at bounding box center [607, 314] width 46 height 46
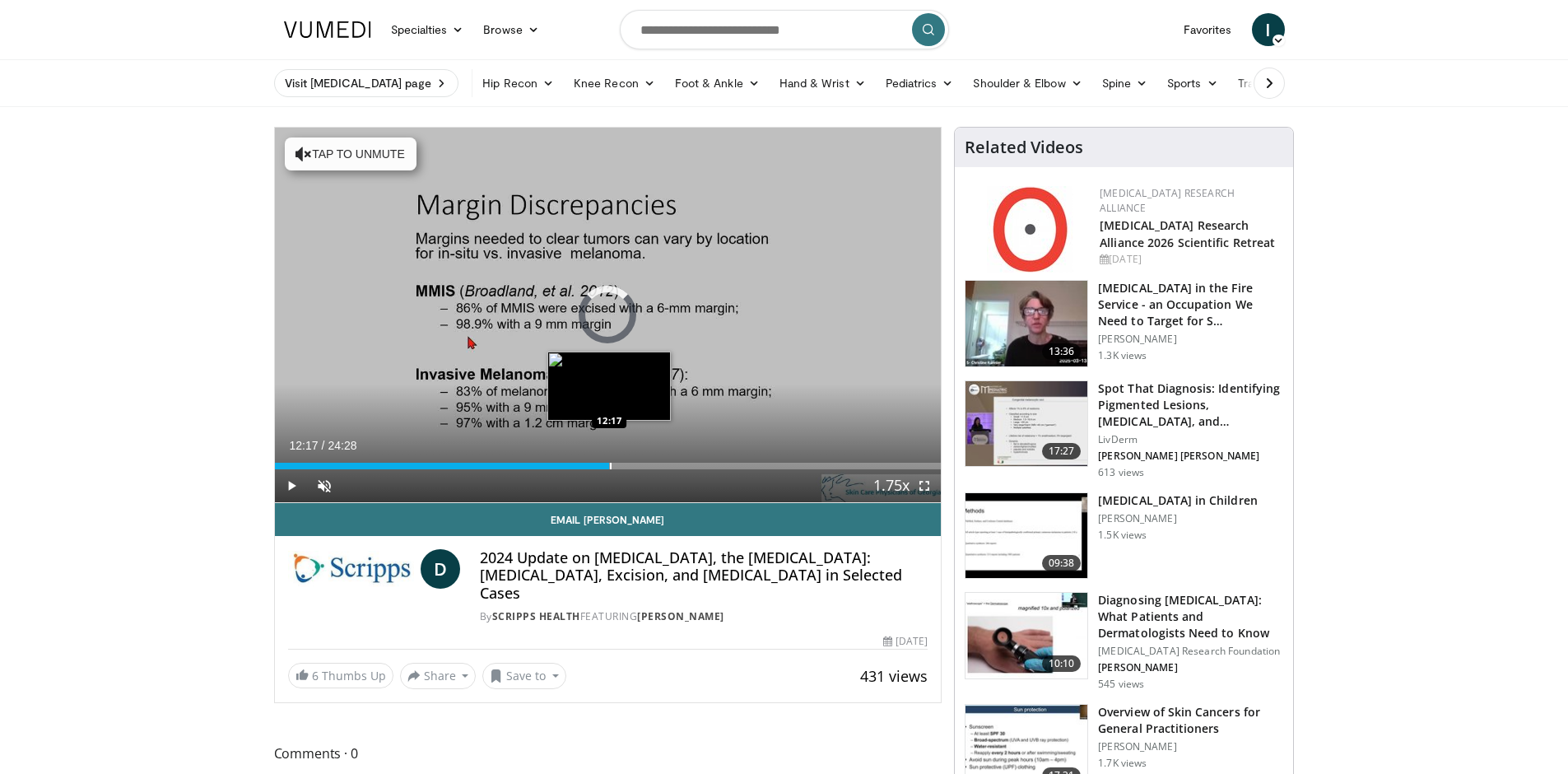
click at [610, 464] on div "Progress Bar" at bounding box center [611, 466] width 2 height 7
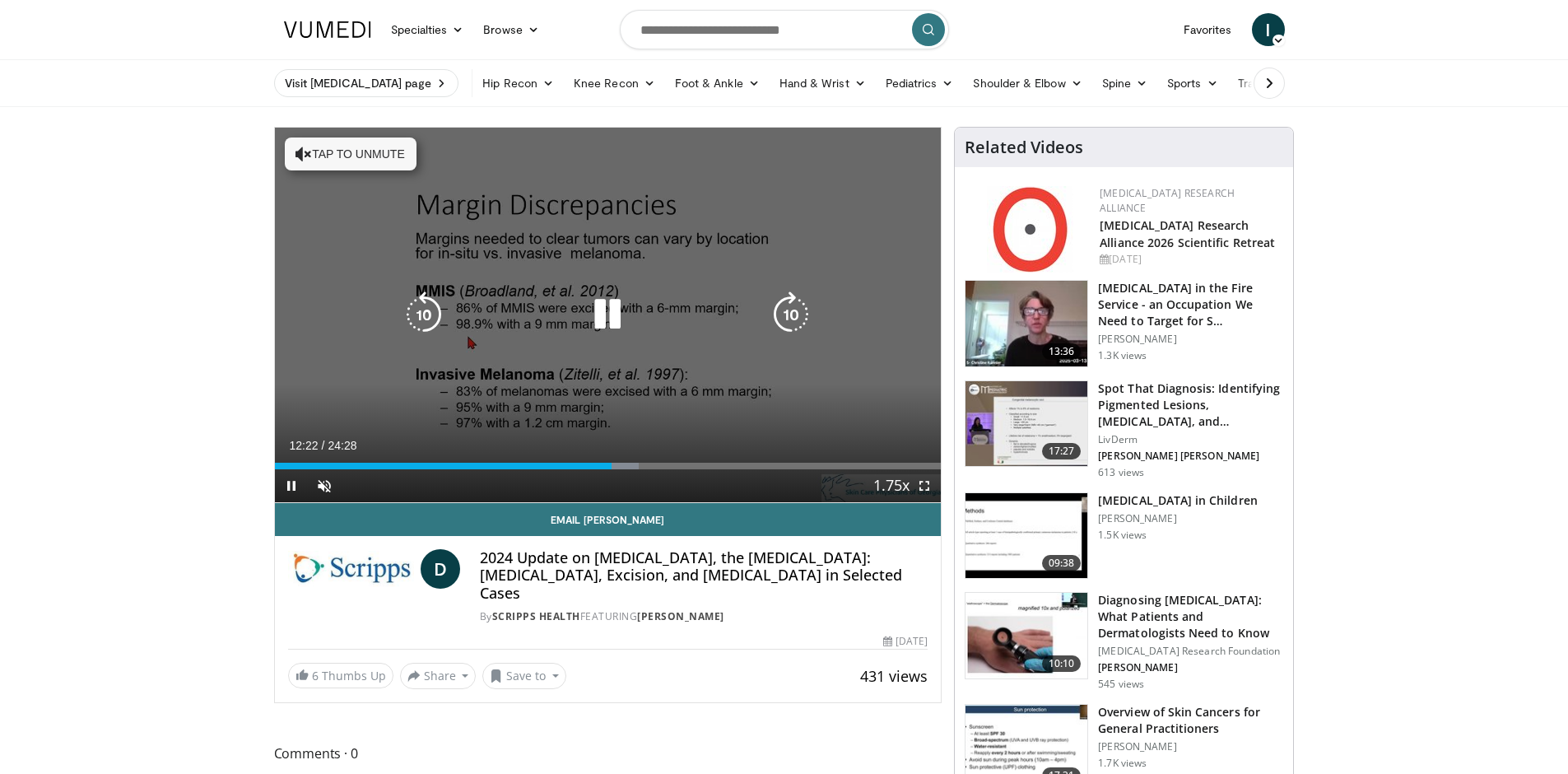
drag, startPoint x: 603, startPoint y: 315, endPoint x: 409, endPoint y: 425, distance: 223.0
click at [603, 315] on icon "Video Player" at bounding box center [607, 314] width 46 height 46
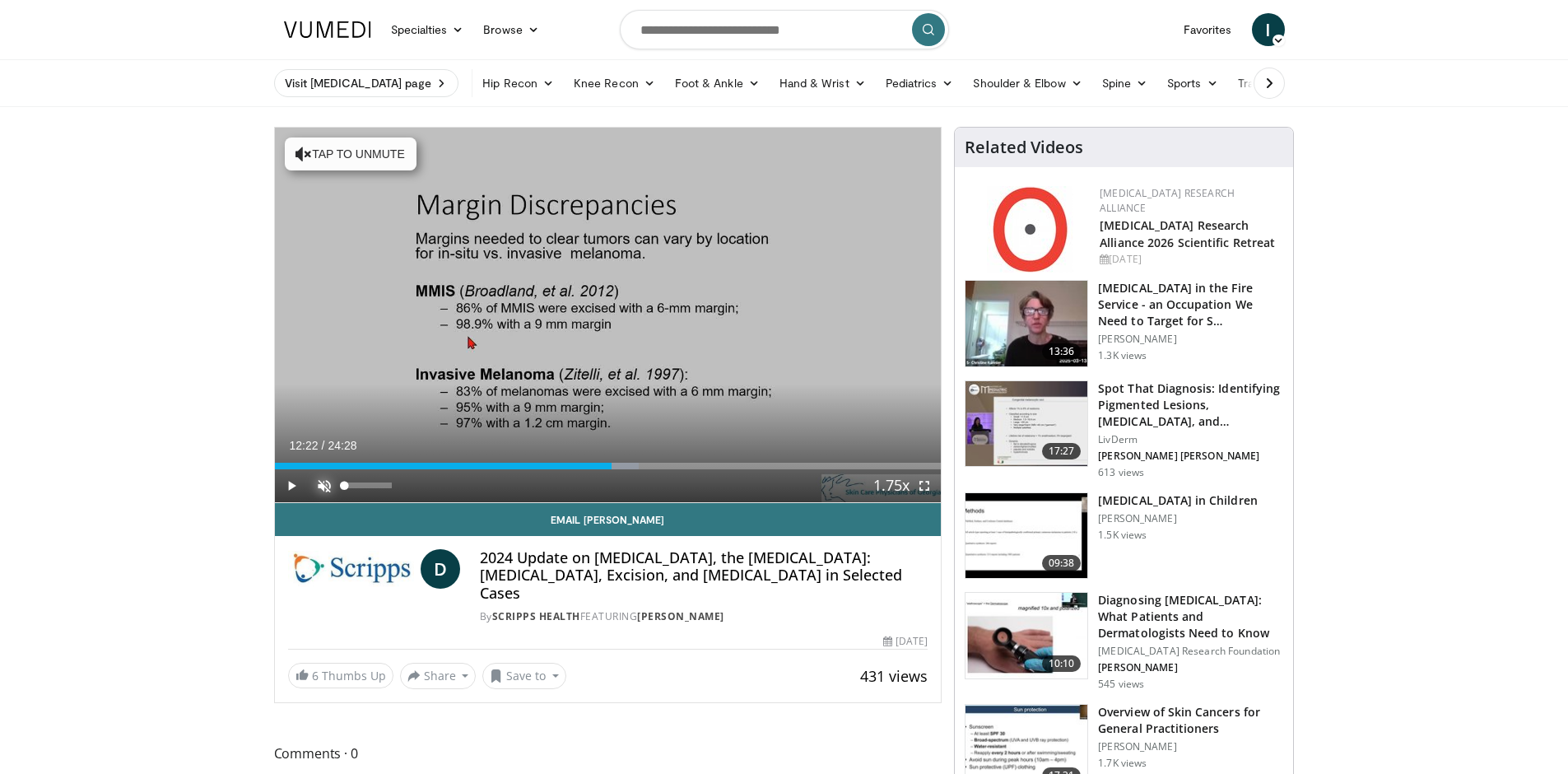
click at [324, 491] on span "Video Player" at bounding box center [324, 485] width 33 height 33
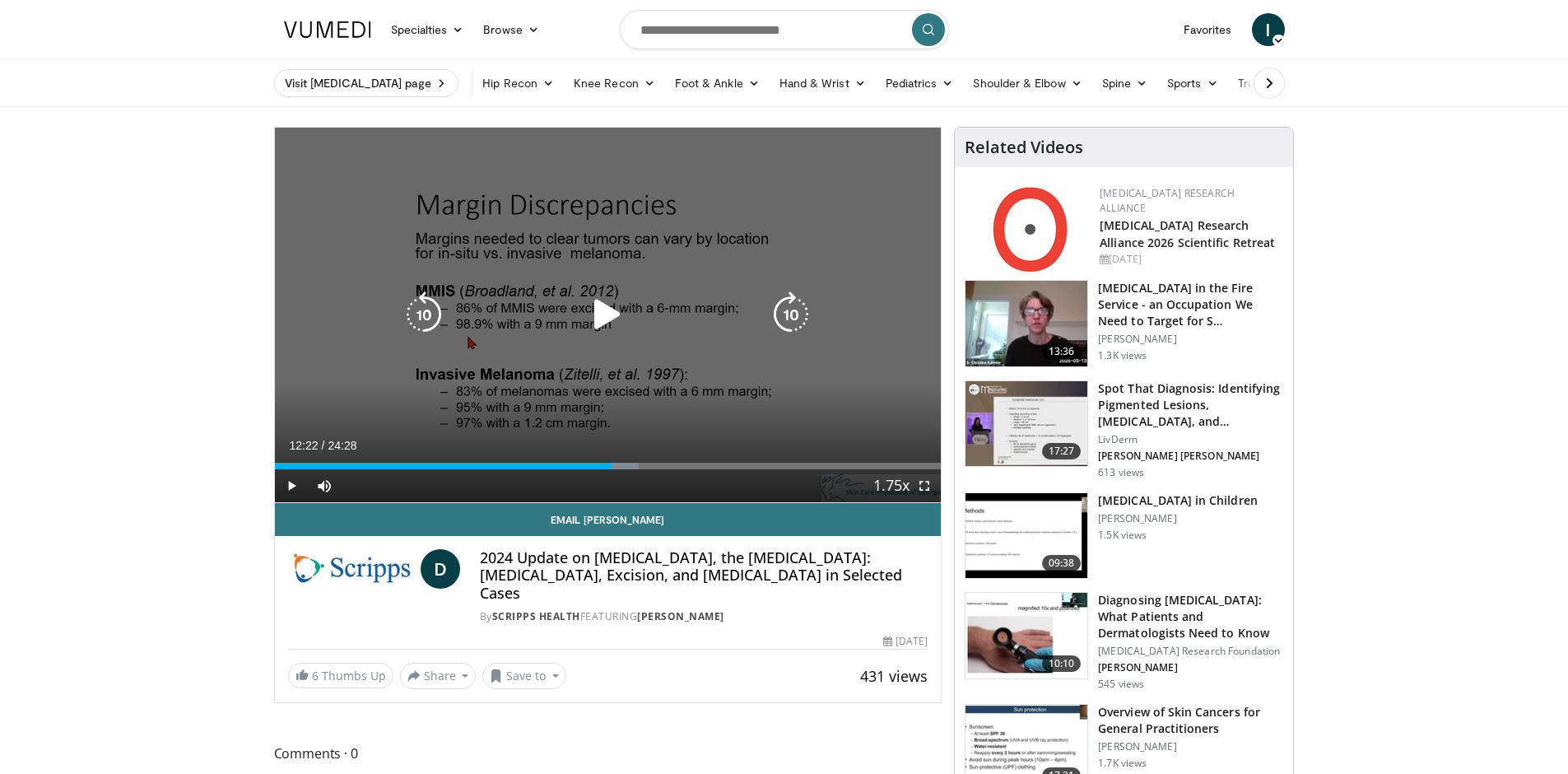
click at [629, 373] on div "10 seconds Tap to unmute" at bounding box center [608, 314] width 667 height 375
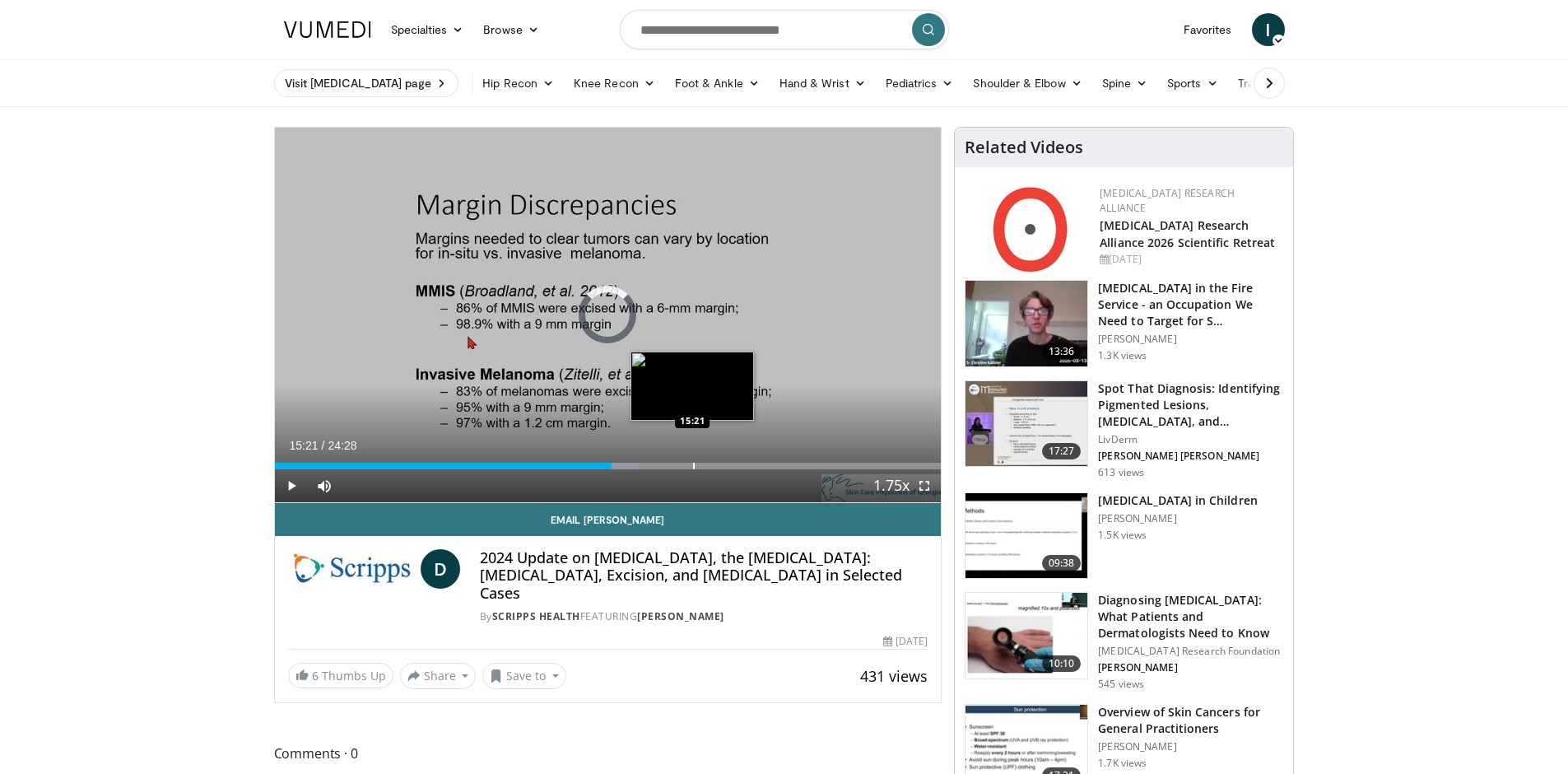
click at [693, 462] on div "Progress Bar" at bounding box center [694, 466] width 2 height 7
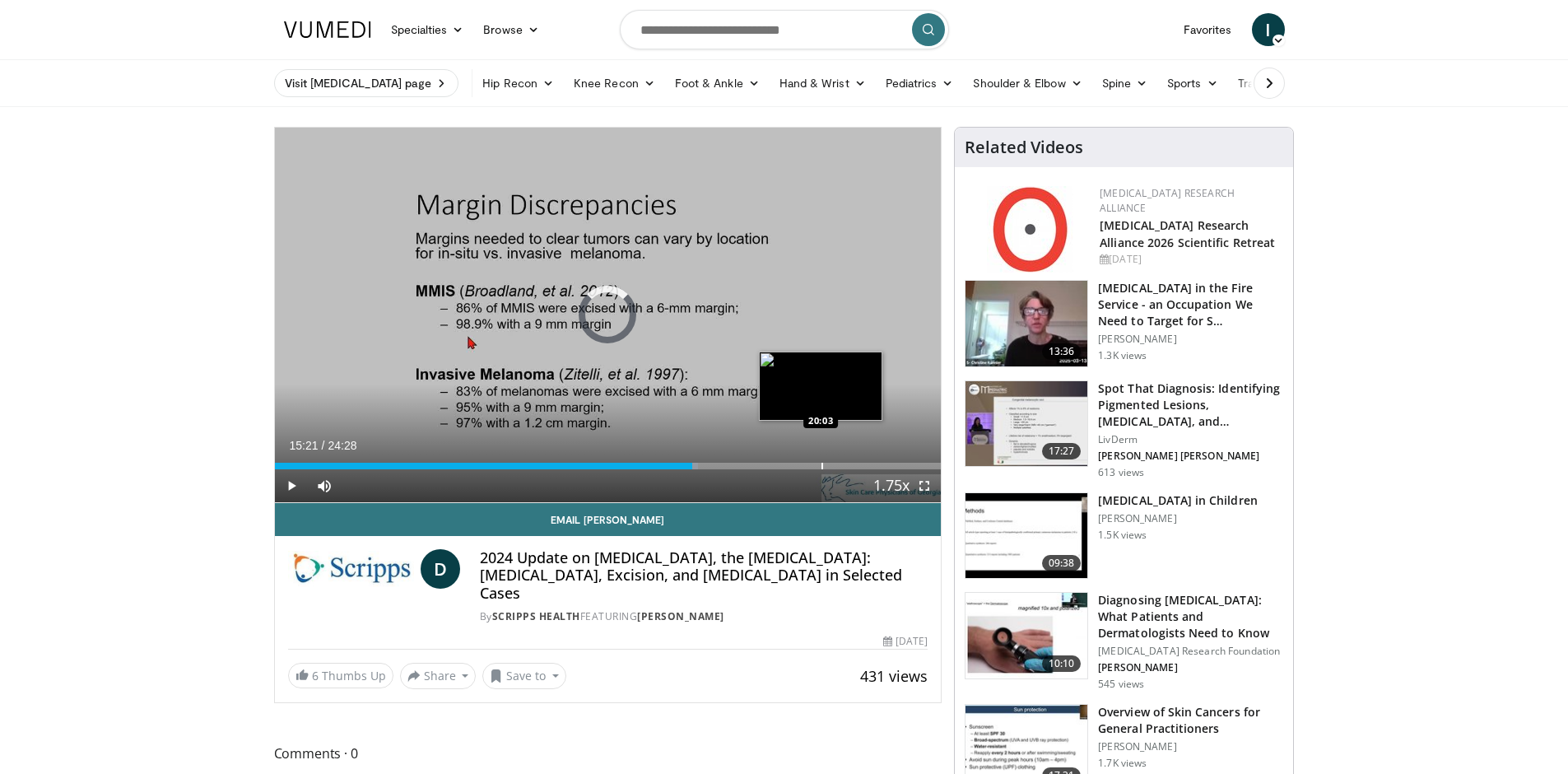
click at [821, 461] on div "Loaded : 63.49% 15:21 20:03" at bounding box center [608, 461] width 667 height 15
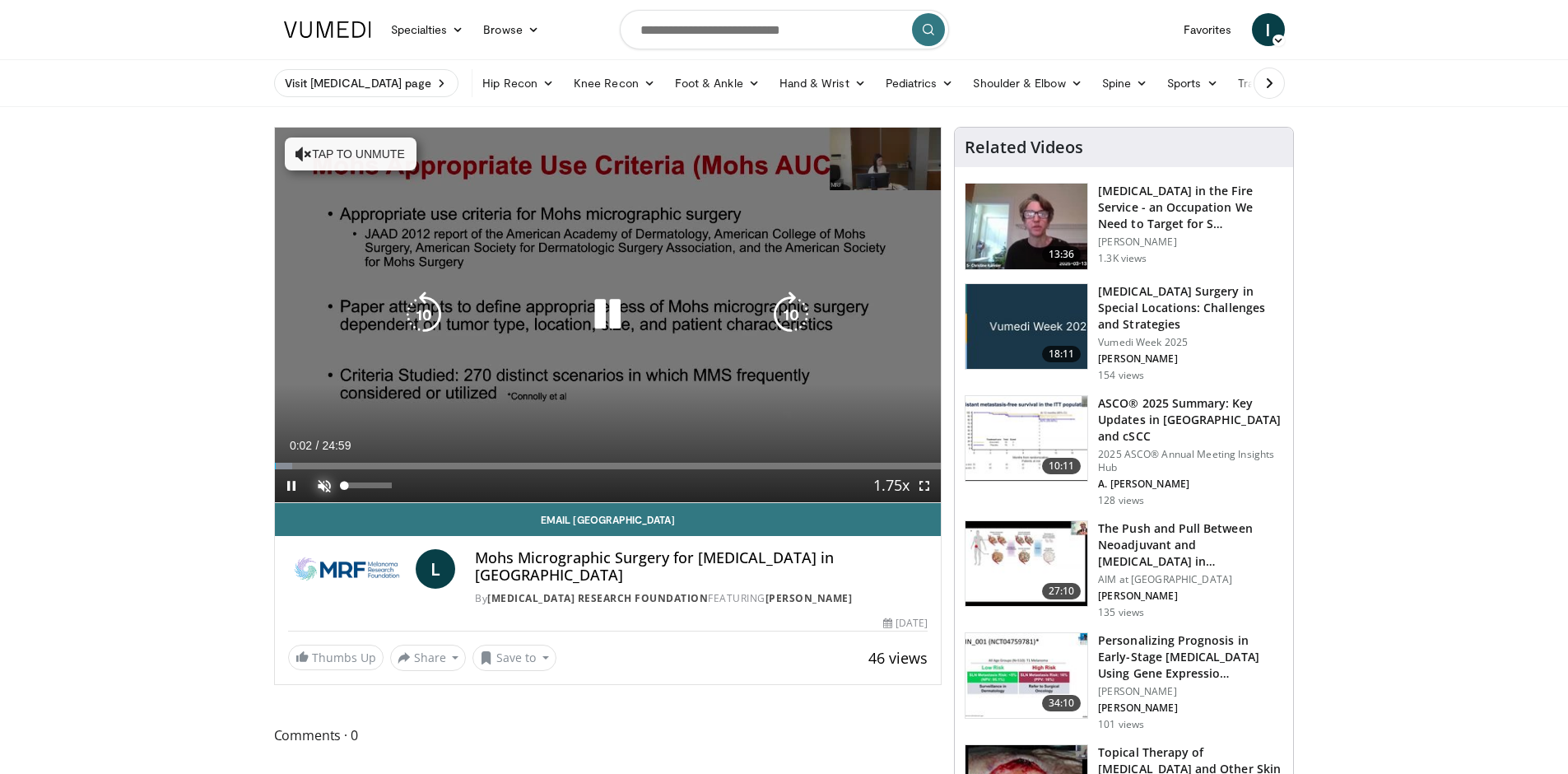
drag, startPoint x: 328, startPoint y: 482, endPoint x: 345, endPoint y: 478, distance: 17.5
click at [336, 480] on span "Video Player" at bounding box center [324, 485] width 33 height 33
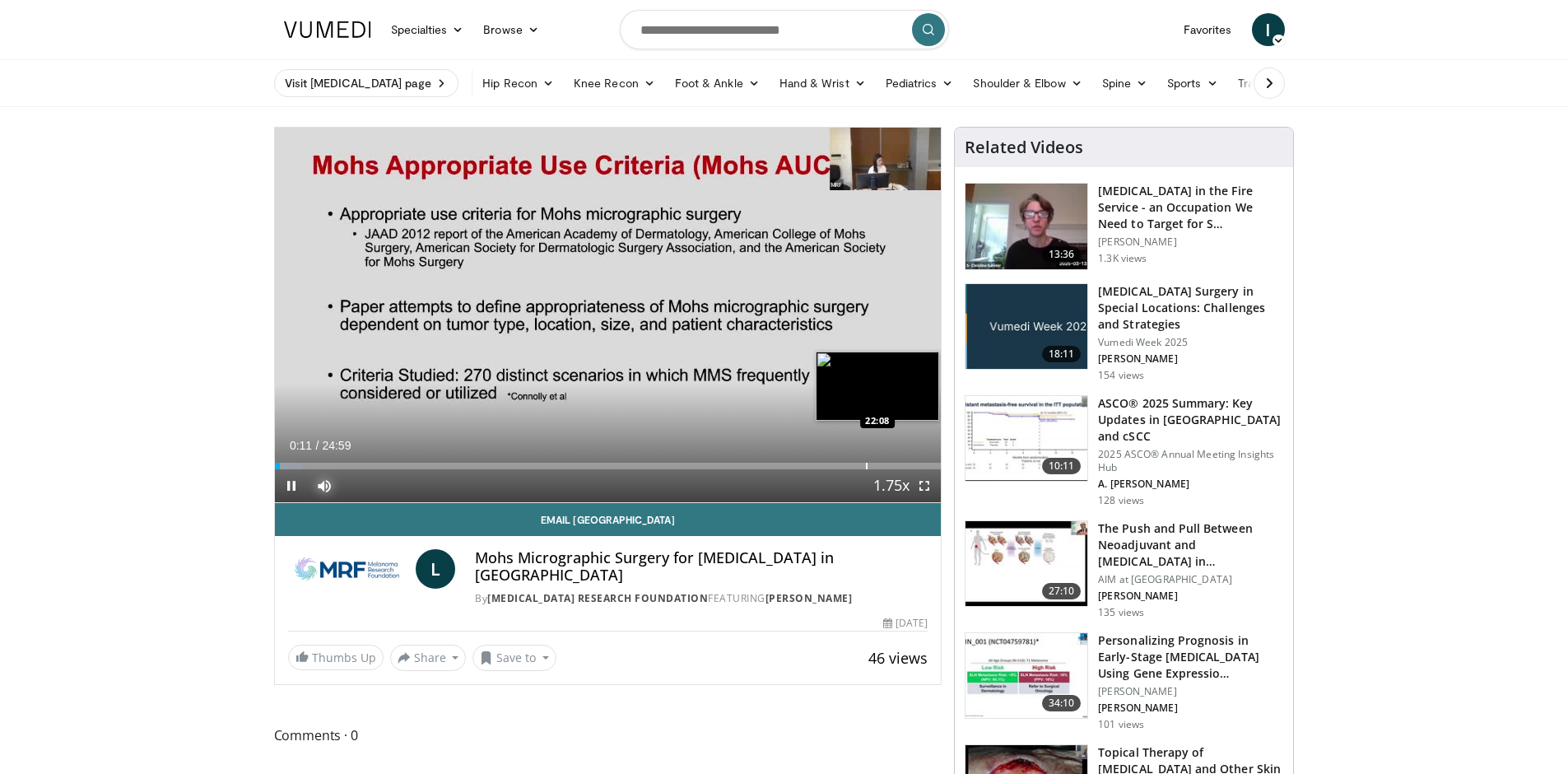
click at [861, 457] on div "Loaded : 3.99% 00:11 22:08" at bounding box center [608, 461] width 667 height 15
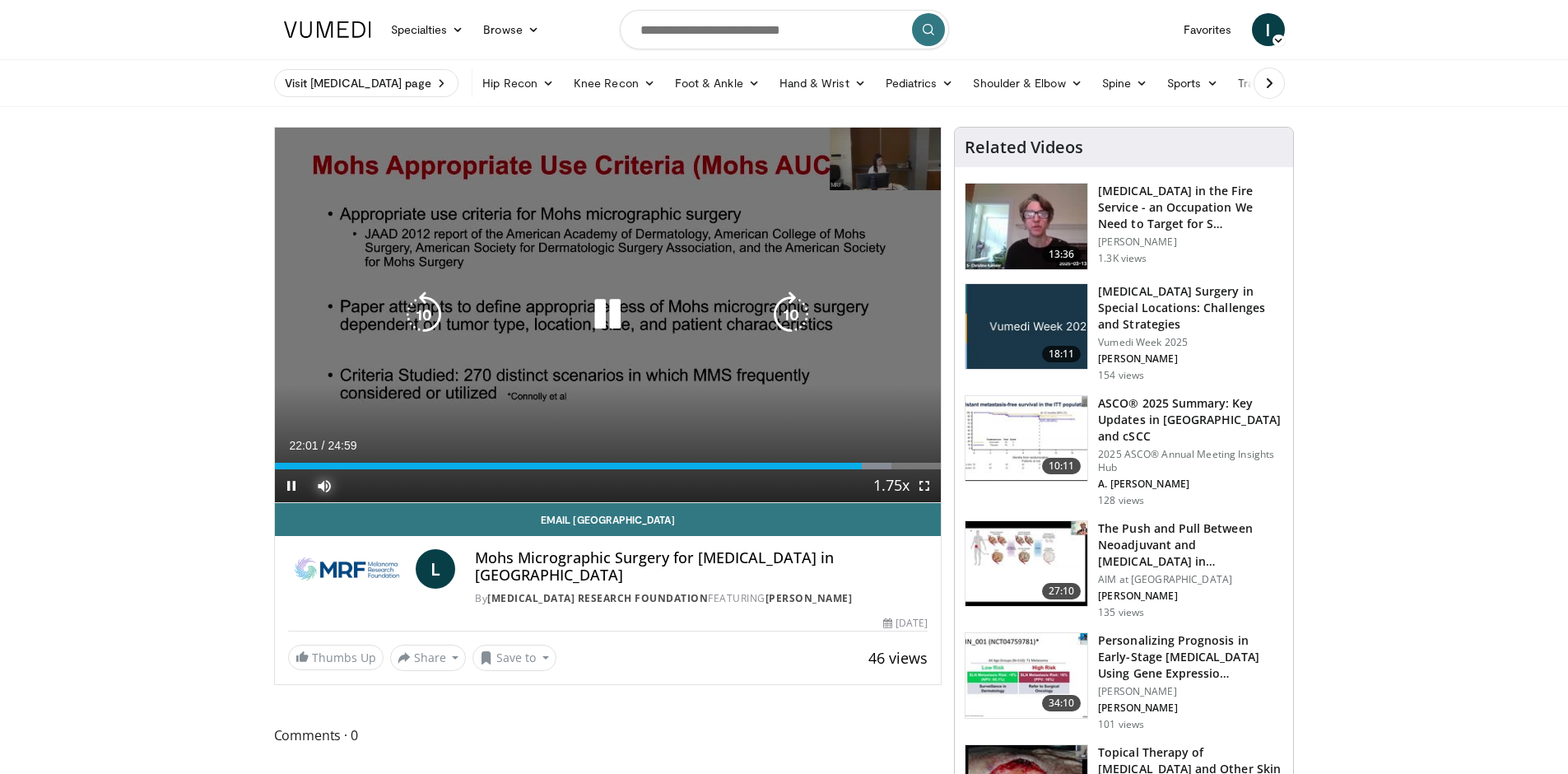
scroll to position [15, 0]
